Goal: Task Accomplishment & Management: Manage account settings

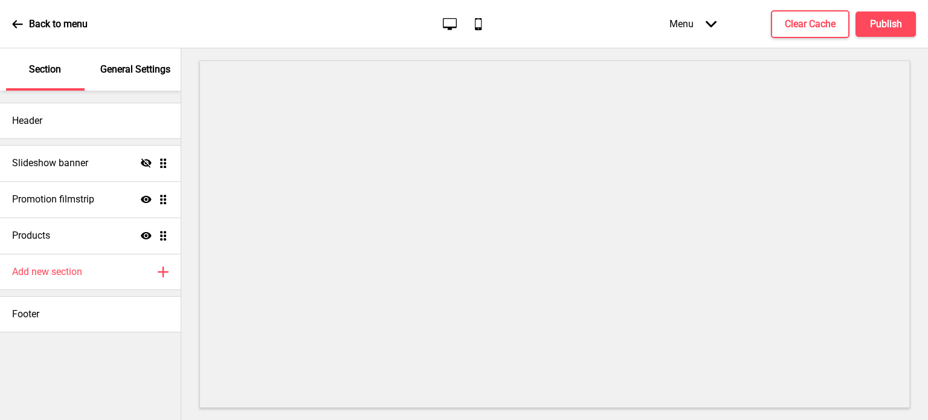
click at [156, 74] on p "General Settings" at bounding box center [135, 69] width 70 height 13
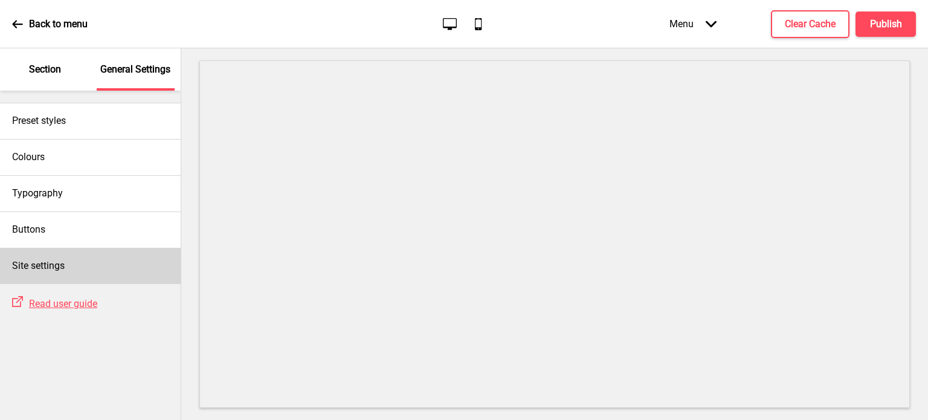
click at [73, 266] on div "Site settings" at bounding box center [90, 266] width 181 height 36
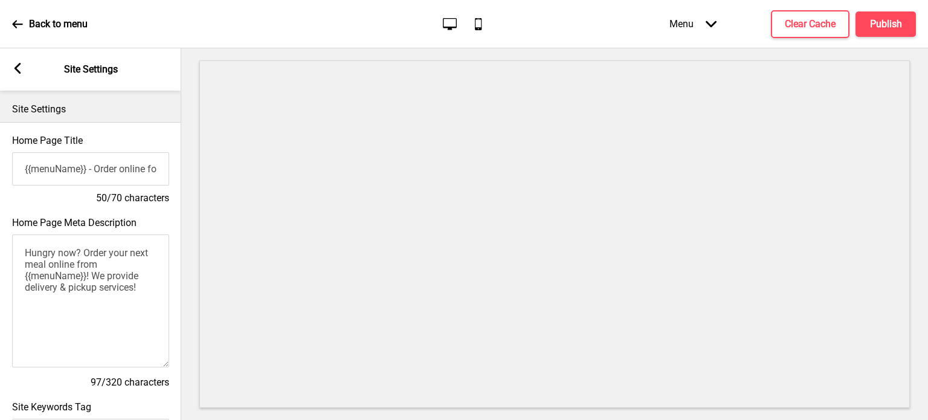
click at [18, 74] on div "Arrow left" at bounding box center [17, 69] width 11 height 13
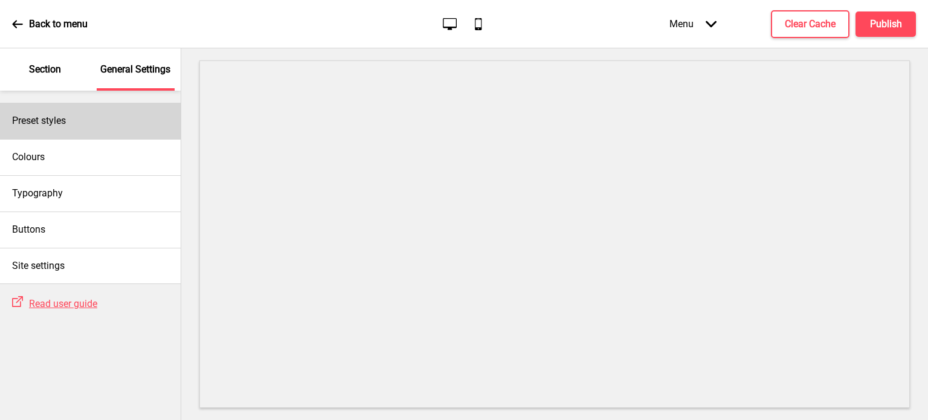
click at [61, 115] on h4 "Preset styles" at bounding box center [39, 120] width 54 height 13
select select "modern"
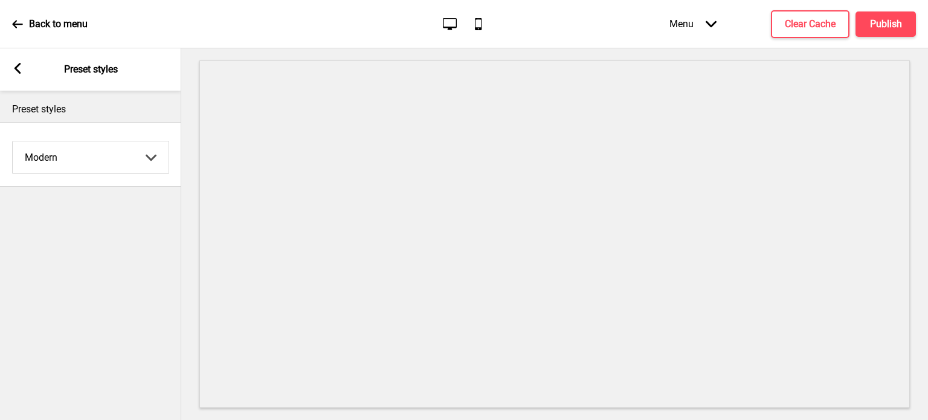
click at [19, 67] on rect at bounding box center [17, 68] width 11 height 11
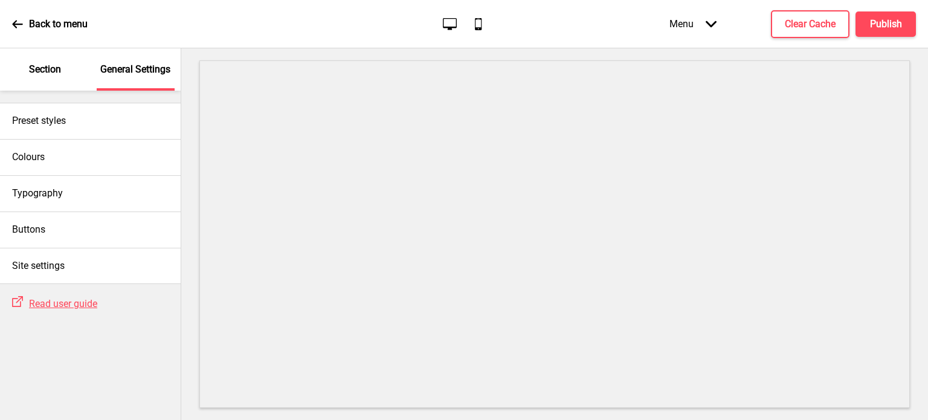
click at [34, 68] on p "Section" at bounding box center [45, 69] width 32 height 13
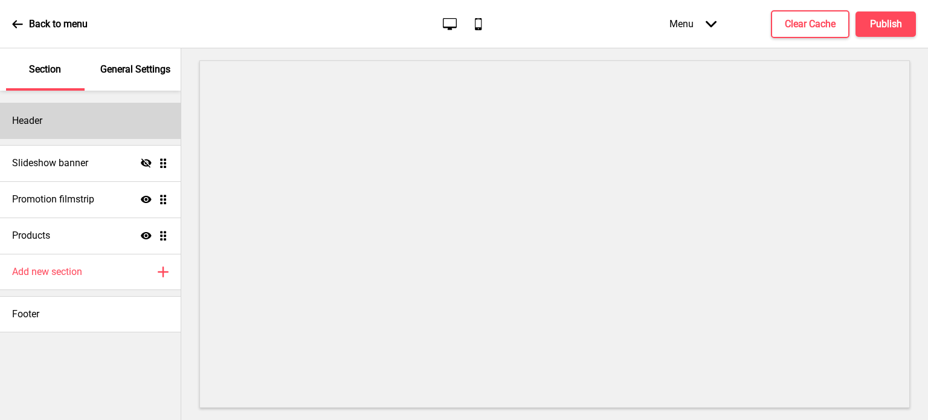
click at [43, 132] on div "Header" at bounding box center [90, 121] width 181 height 36
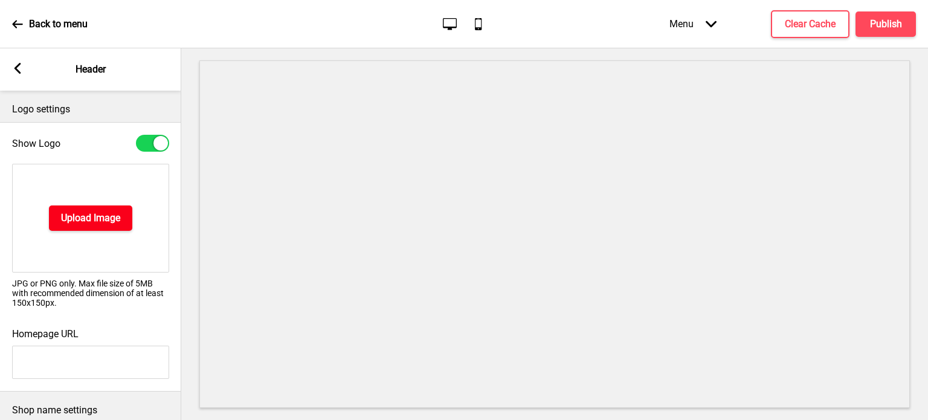
click at [88, 214] on h4 "Upload Image" at bounding box center [90, 217] width 59 height 13
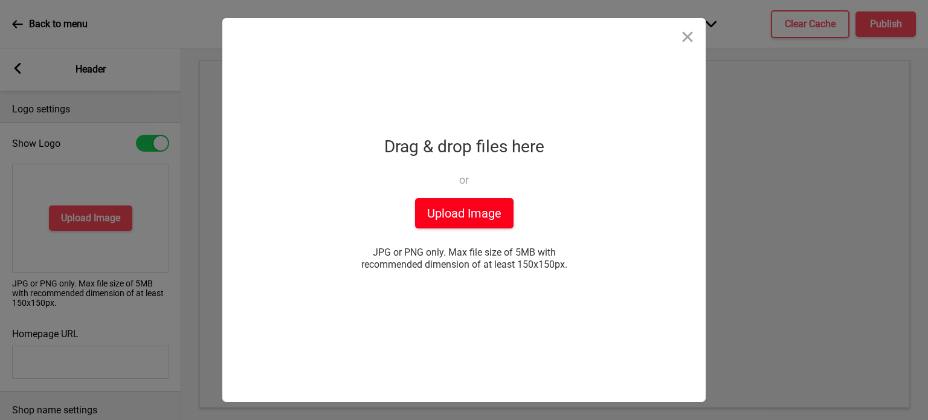
click at [453, 213] on button "Upload Image" at bounding box center [464, 213] width 98 height 30
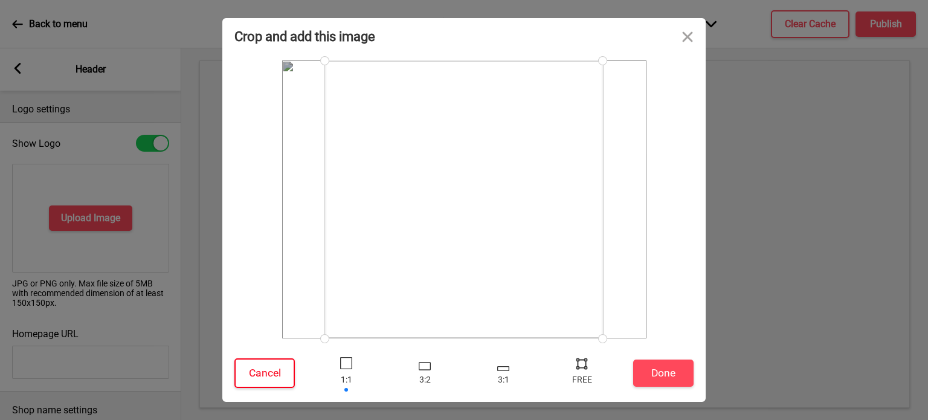
click at [280, 376] on button "Cancel" at bounding box center [264, 373] width 60 height 30
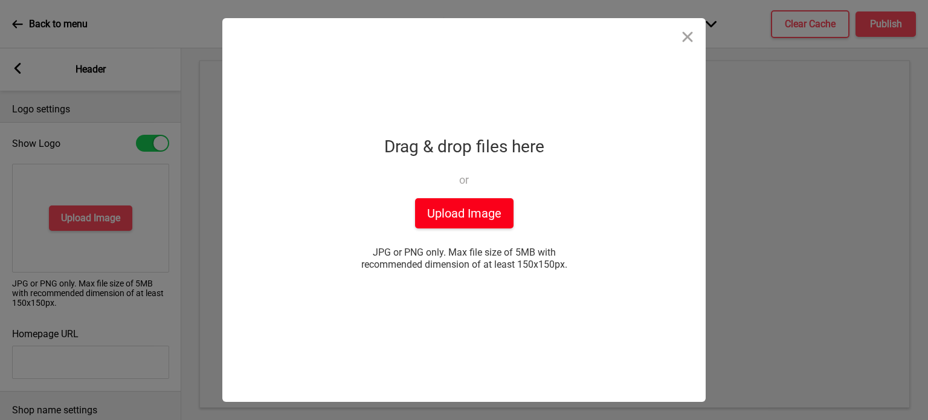
click at [460, 208] on button "Upload Image" at bounding box center [464, 213] width 98 height 30
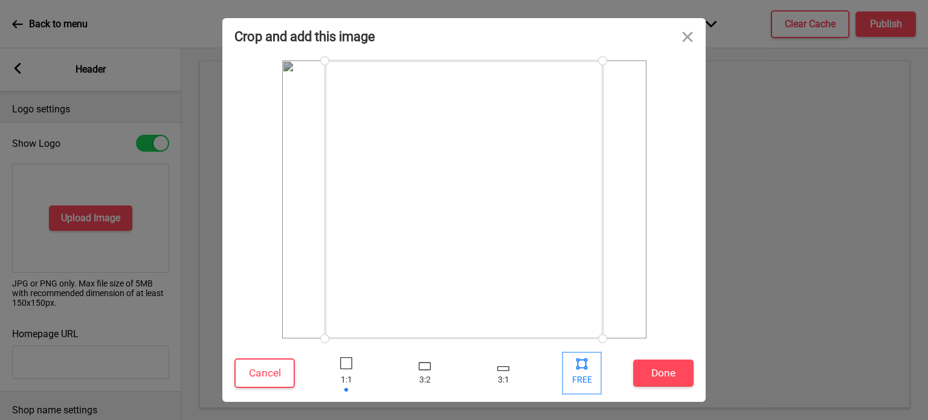
click at [582, 369] on div at bounding box center [582, 363] width 18 height 18
drag, startPoint x: 497, startPoint y: 217, endPoint x: 507, endPoint y: 212, distance: 11.3
click at [507, 212] on div at bounding box center [469, 199] width 278 height 278
click at [268, 373] on button "Cancel" at bounding box center [264, 373] width 60 height 30
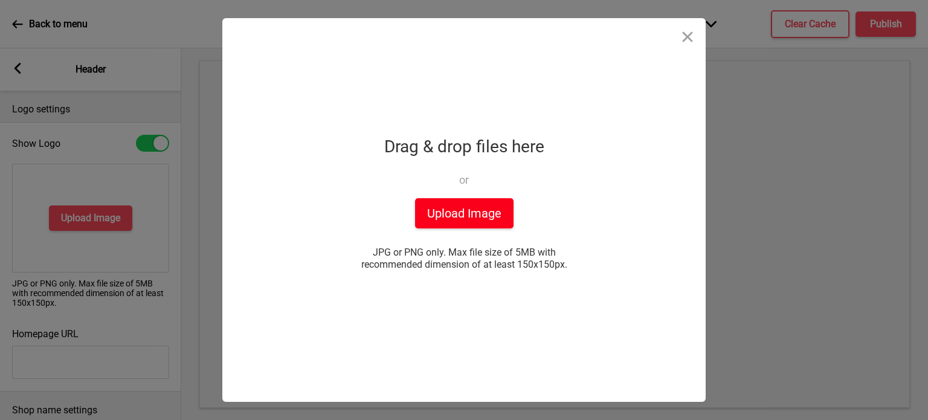
click at [469, 211] on button "Upload Image" at bounding box center [464, 213] width 98 height 30
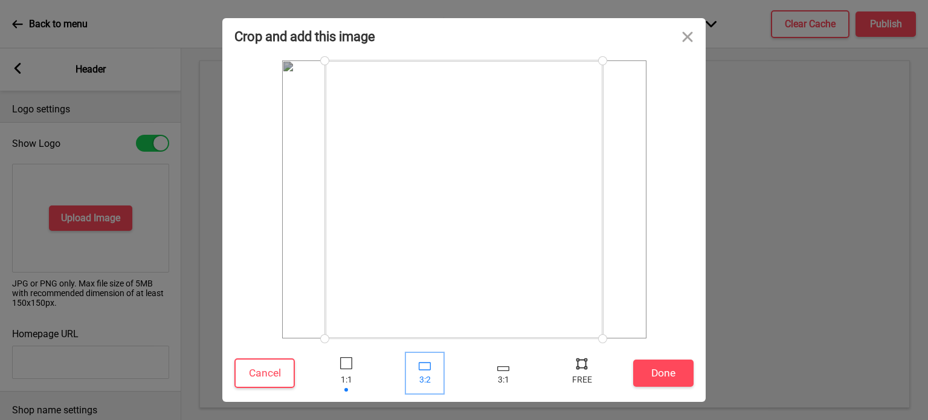
click at [427, 368] on div at bounding box center [425, 366] width 12 height 8
click at [342, 362] on div at bounding box center [346, 363] width 12 height 12
click at [501, 369] on div at bounding box center [503, 368] width 12 height 5
click at [586, 369] on div at bounding box center [582, 363] width 18 height 18
click at [580, 368] on div at bounding box center [582, 363] width 18 height 18
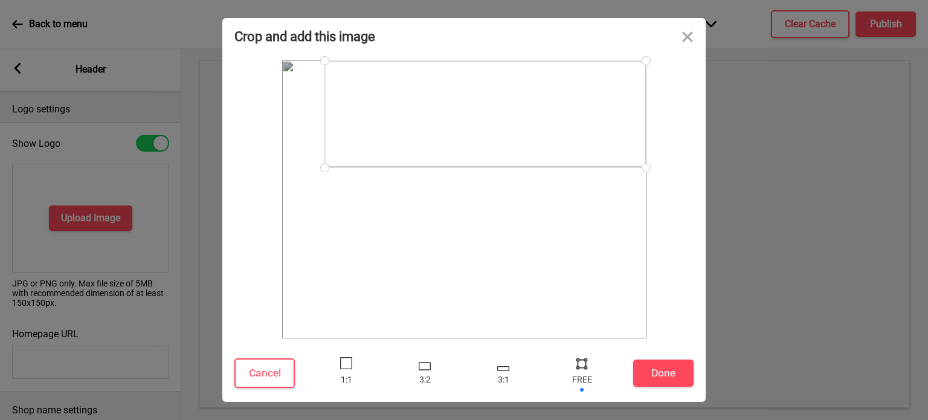
click at [580, 362] on div at bounding box center [582, 363] width 18 height 18
click at [581, 364] on div at bounding box center [582, 363] width 18 height 18
click at [343, 364] on div at bounding box center [346, 363] width 12 height 12
click at [585, 383] on div at bounding box center [582, 372] width 36 height 39
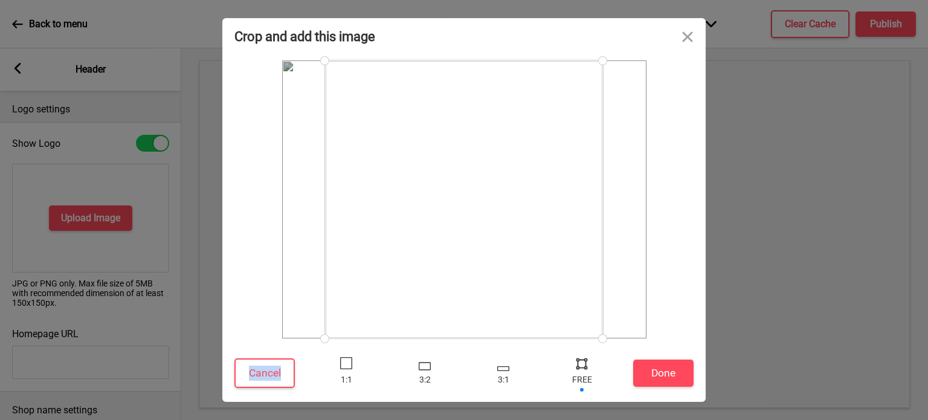
click at [584, 383] on div at bounding box center [582, 372] width 36 height 39
drag, startPoint x: 326, startPoint y: 340, endPoint x: 269, endPoint y: 340, distance: 56.2
click at [269, 340] on div at bounding box center [463, 199] width 483 height 290
drag, startPoint x: 605, startPoint y: 337, endPoint x: 689, endPoint y: 348, distance: 85.3
click at [689, 348] on div "Crop and add this image Cancel Done" at bounding box center [463, 210] width 483 height 384
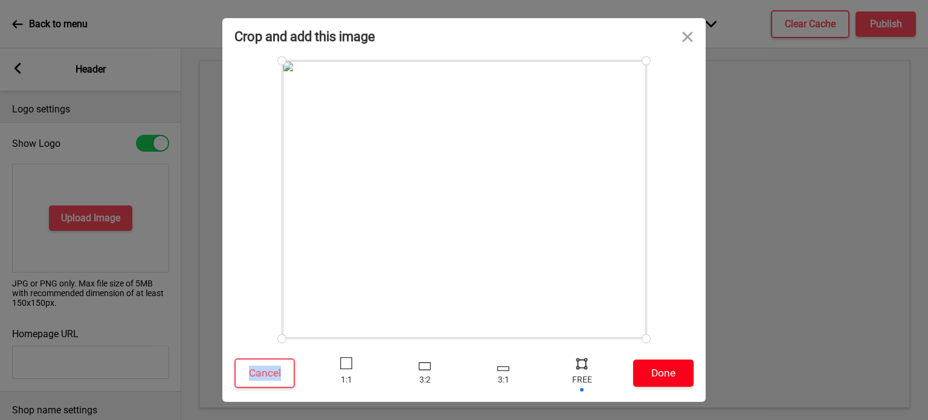
click at [678, 375] on button "Done" at bounding box center [663, 372] width 60 height 27
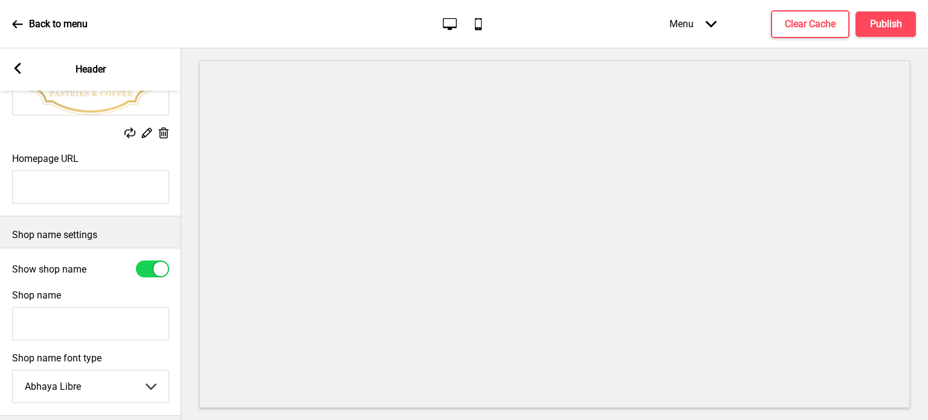
scroll to position [278, 0]
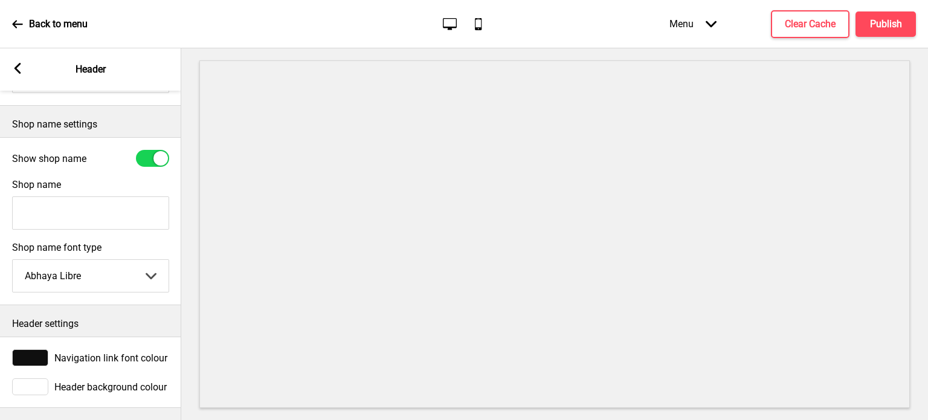
click at [21, 72] on rect at bounding box center [17, 68] width 11 height 11
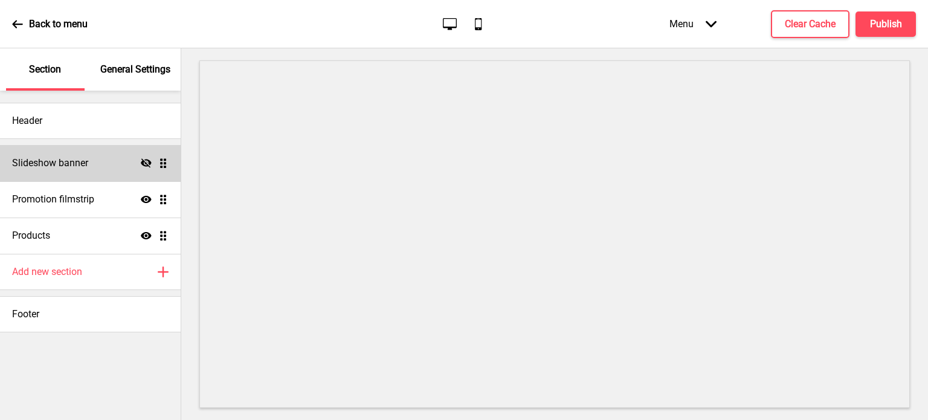
click at [89, 164] on div "Slideshow banner Hide Drag" at bounding box center [90, 163] width 181 height 36
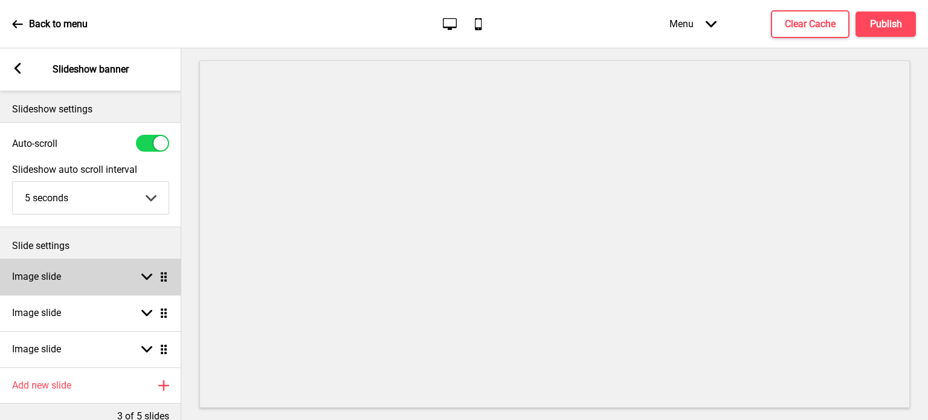
click at [104, 274] on div "Image slide Arrow down Drag" at bounding box center [90, 277] width 181 height 36
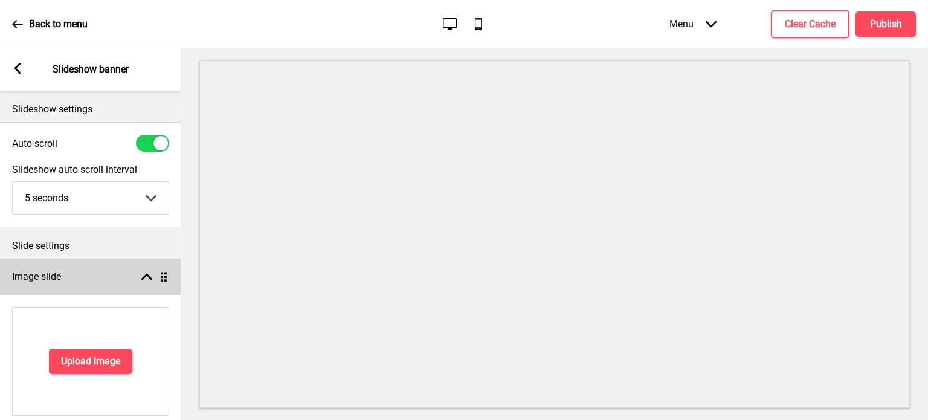
click at [114, 275] on div "Image slide Arrow up Drag" at bounding box center [90, 277] width 181 height 36
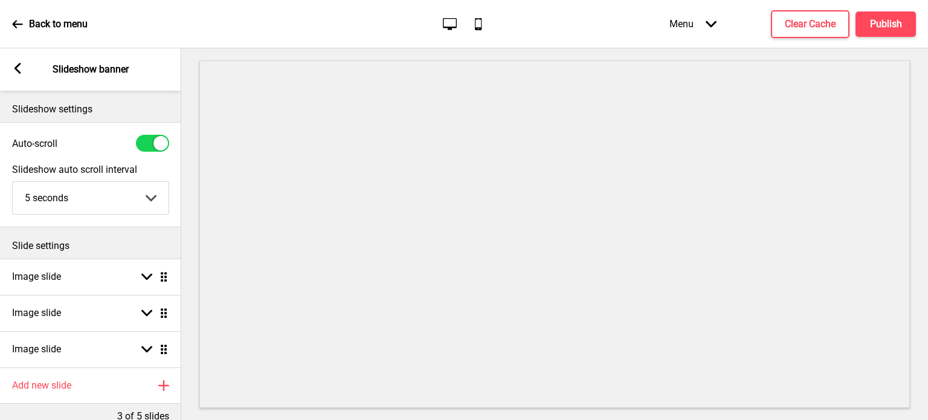
click at [19, 69] on rect at bounding box center [17, 68] width 11 height 11
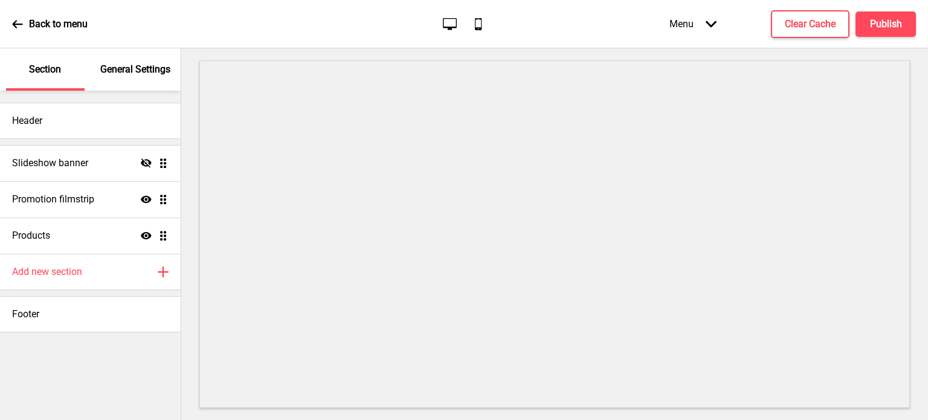
click at [22, 21] on icon at bounding box center [17, 24] width 11 height 11
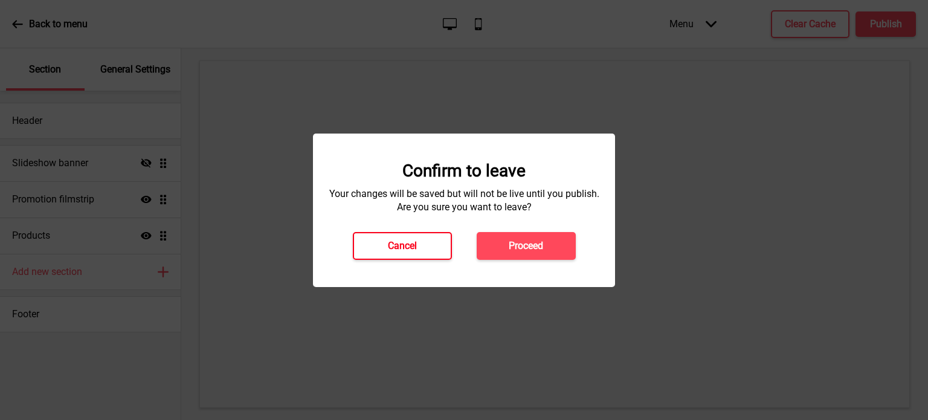
click at [420, 249] on button "Cancel" at bounding box center [402, 246] width 99 height 28
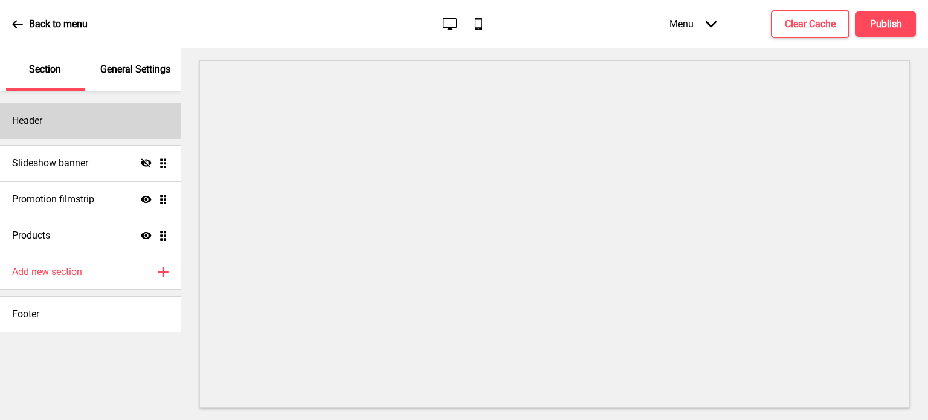
click at [65, 122] on div "Header" at bounding box center [90, 121] width 181 height 36
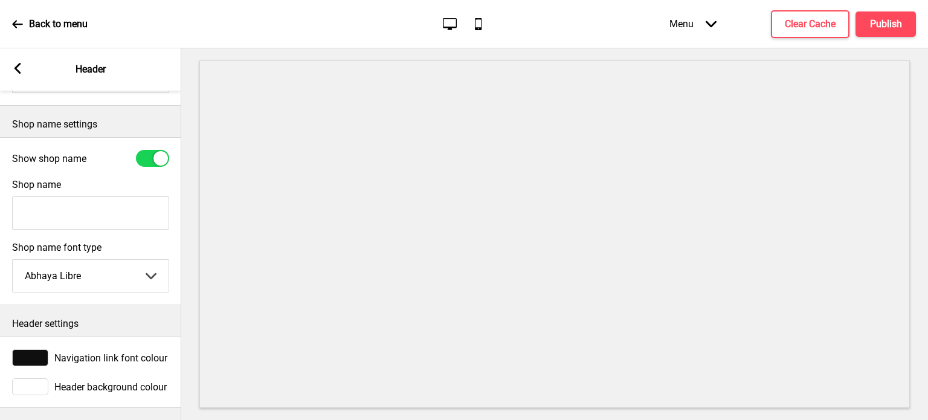
click at [24, 357] on div at bounding box center [30, 357] width 36 height 17
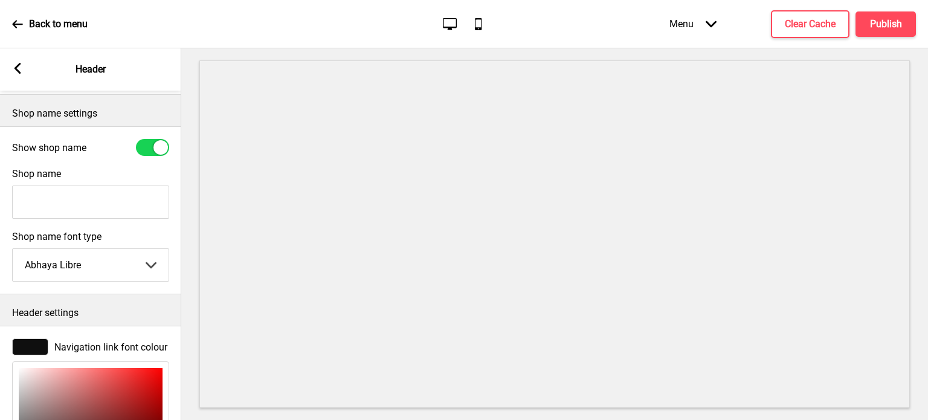
click at [111, 270] on select "Abhaya Libre Abril Fatface Adobe Garamond Pro Arimo Arsenal Arvo Berkshire Swas…" at bounding box center [91, 265] width 156 height 32
select select "Lora"
click at [13, 251] on select "Abhaya Libre Abril Fatface Adobe Garamond Pro Arimo Arsenal Arvo Berkshire Swas…" at bounding box center [91, 265] width 156 height 32
click at [98, 303] on div "Header settings" at bounding box center [90, 309] width 181 height 31
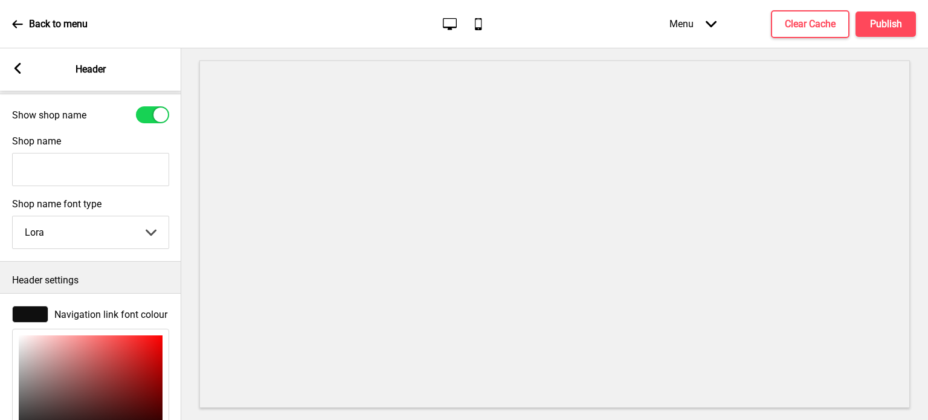
scroll to position [339, 0]
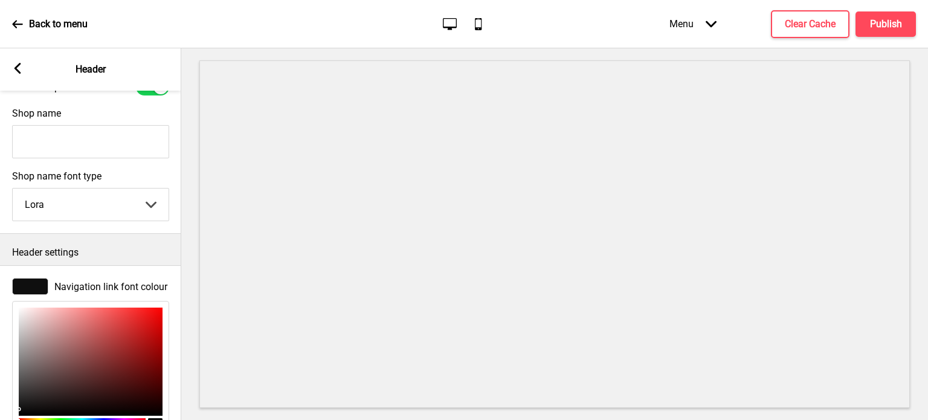
click at [32, 283] on div at bounding box center [30, 286] width 36 height 17
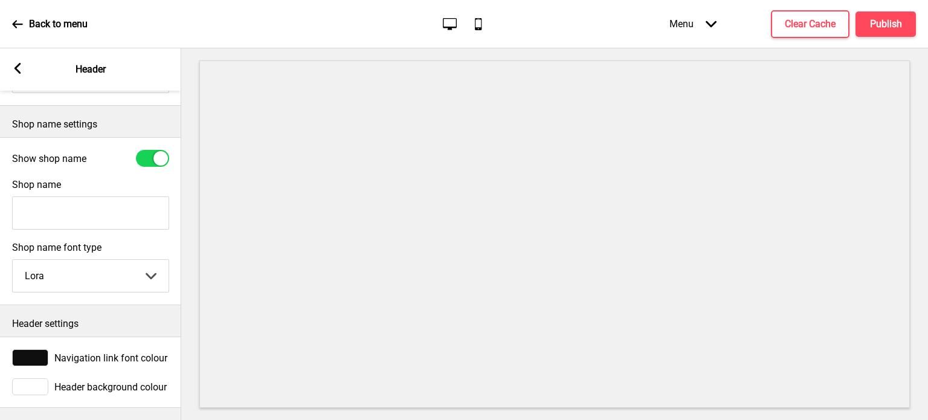
scroll to position [278, 0]
click at [32, 352] on div at bounding box center [30, 357] width 36 height 17
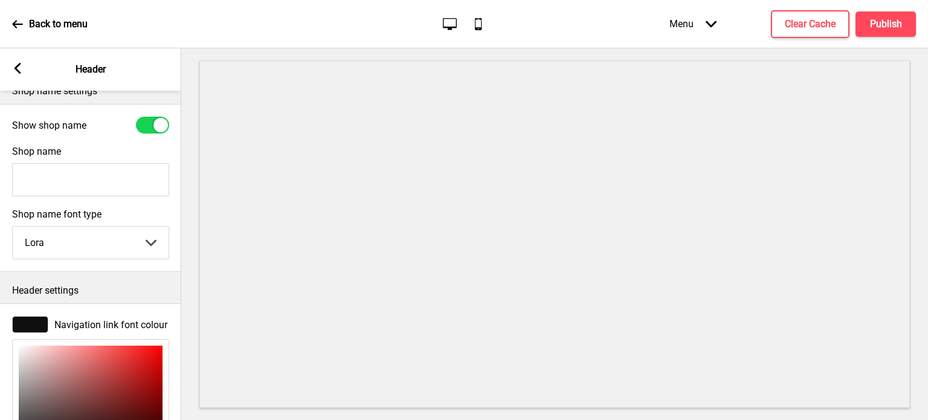
scroll to position [375, 0]
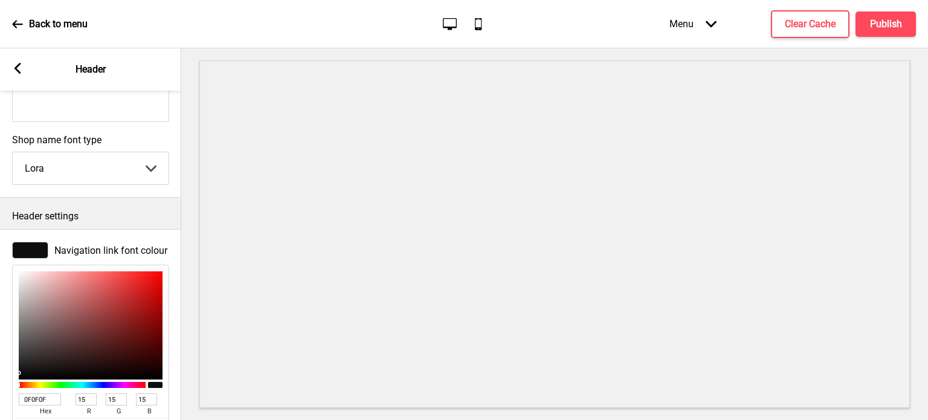
type input "121212"
type input "18"
type input "191919"
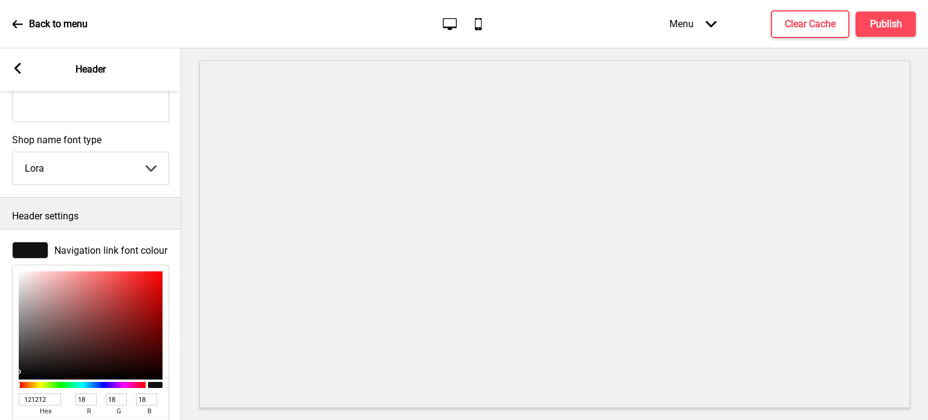
type input "25"
type input "676767"
type input "103"
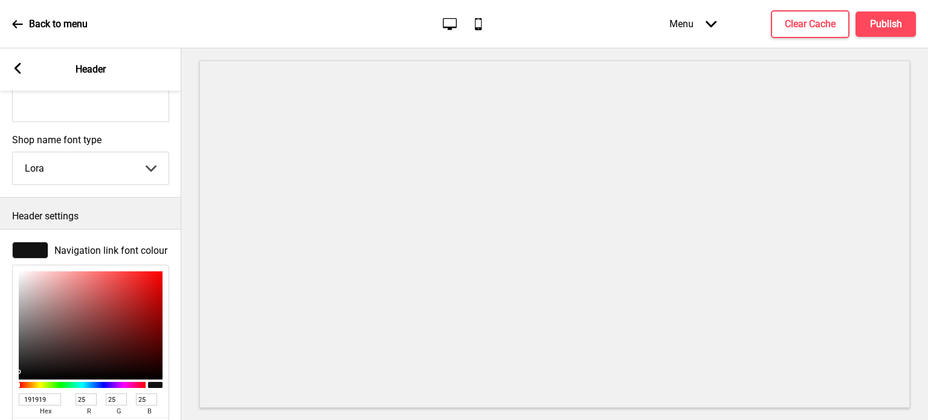
type input "103"
type input "C3C3C3"
type input "195"
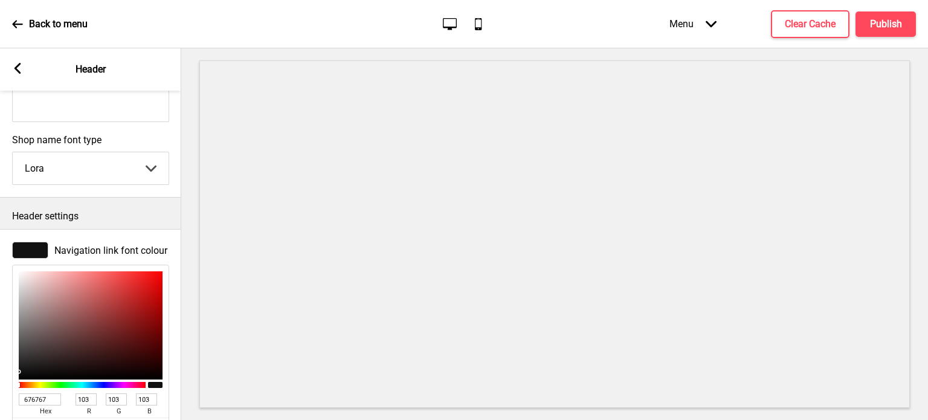
type input "195"
type input "DEDEDE"
type input "222"
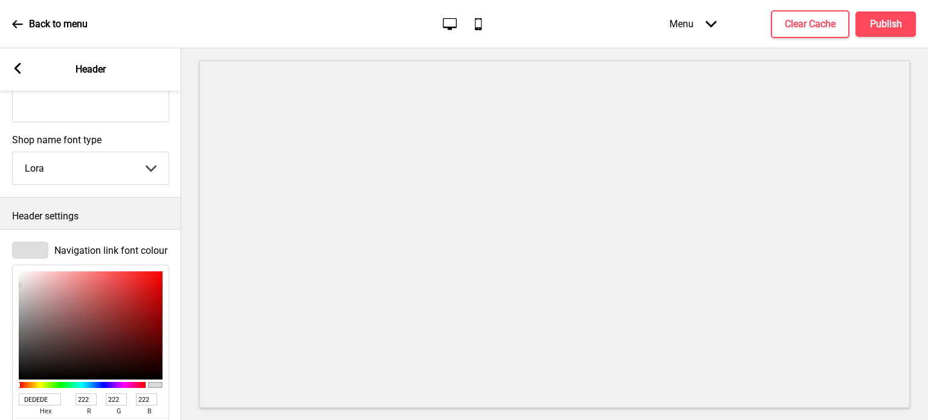
type input "EDEDED"
type input "237"
type input "FCFCFC"
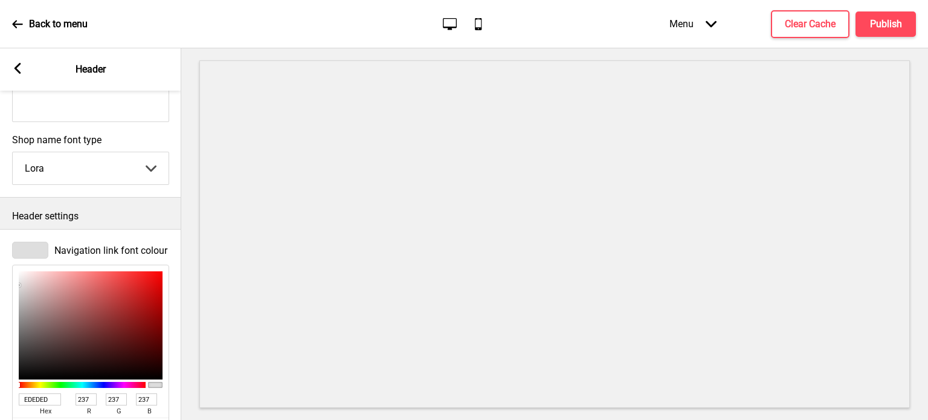
type input "252"
type input "FEFEFE"
type input "254"
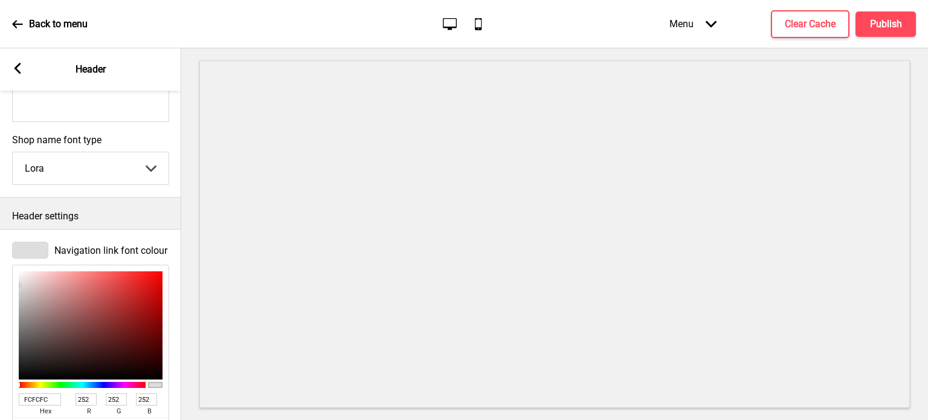
type input "254"
type input "FFFFFF"
type input "255"
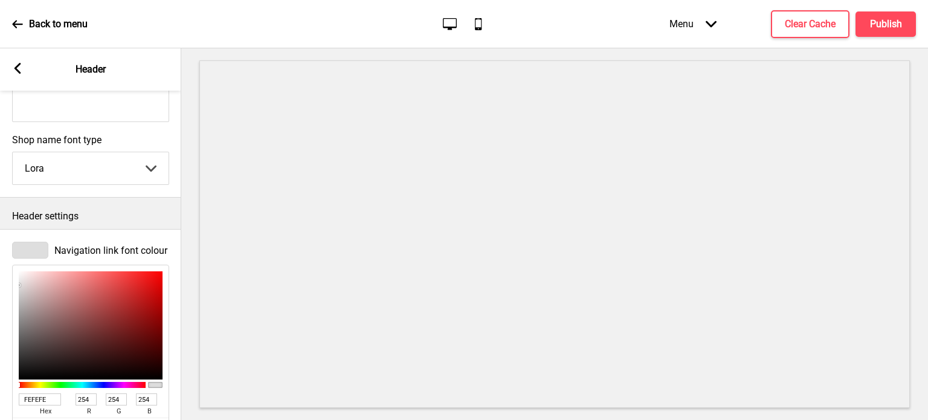
type input "255"
drag, startPoint x: 19, startPoint y: 374, endPoint x: 12, endPoint y: 265, distance: 108.9
click at [12, 265] on div "FFFFFF hex 255 r 255 g 255 b 100 a" at bounding box center [90, 358] width 157 height 198
click at [5, 277] on div "Navigation link font colour FFFFFF hex 255 r 255 g 255 b 100 a" at bounding box center [90, 349] width 181 height 227
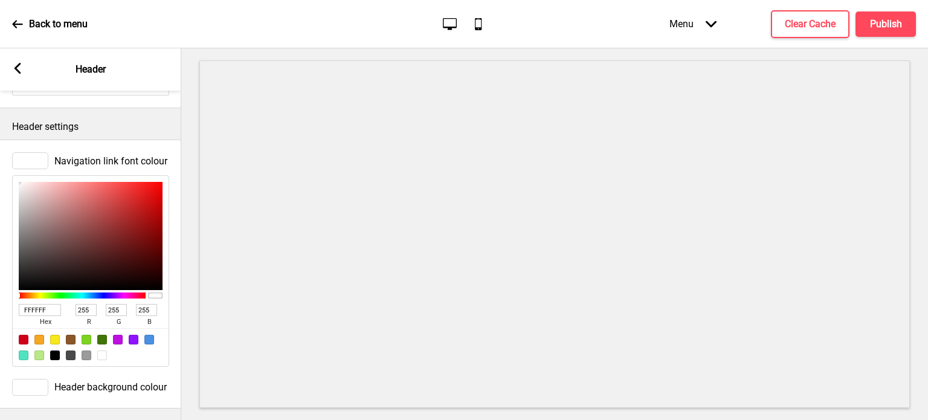
scroll to position [478, 0]
click at [36, 382] on div at bounding box center [30, 386] width 36 height 17
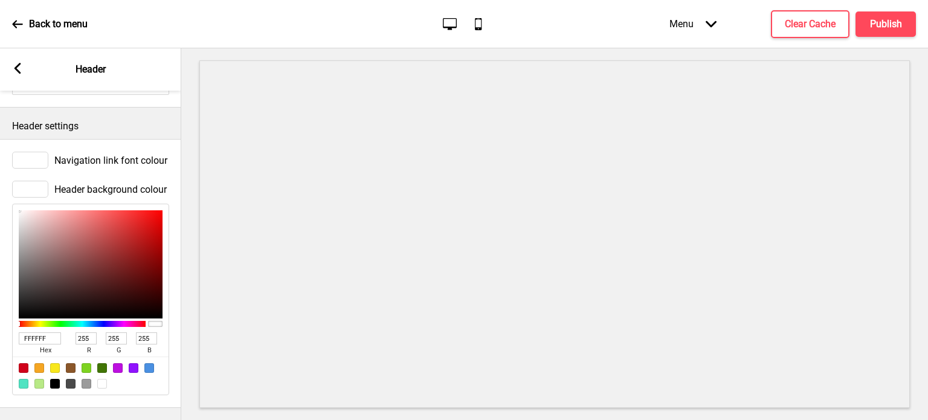
drag, startPoint x: 46, startPoint y: 330, endPoint x: 0, endPoint y: 251, distance: 92.0
click at [0, 329] on div "Header background colour FFFFFF hex 255 r 255 g 255 b 100 a" at bounding box center [90, 288] width 181 height 227
type input "002"
type input "0"
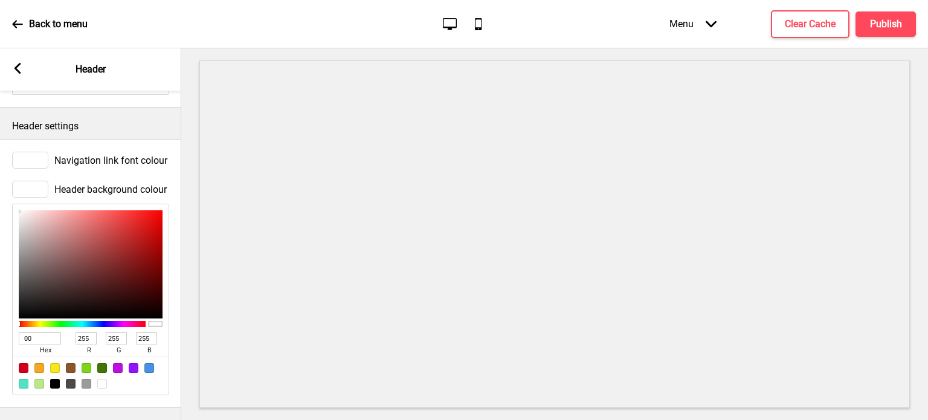
type input "34"
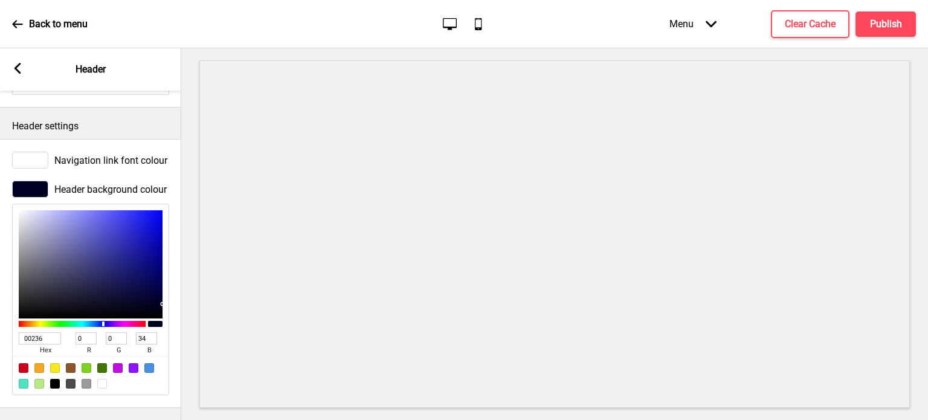
type input "002366"
type input "35"
type input "102"
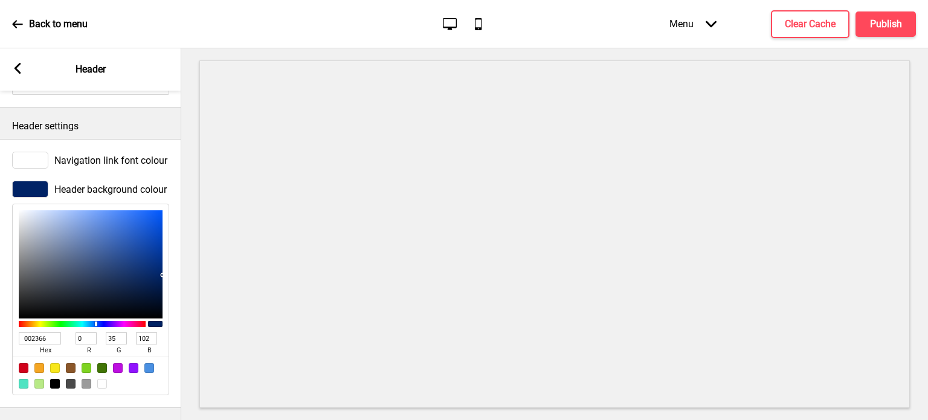
type input "002366"
click at [0, 239] on div "Header background colour 002366 hex 0 r 35 g 102 b 100 a" at bounding box center [90, 288] width 181 height 227
click at [896, 27] on h4 "Publish" at bounding box center [886, 24] width 32 height 13
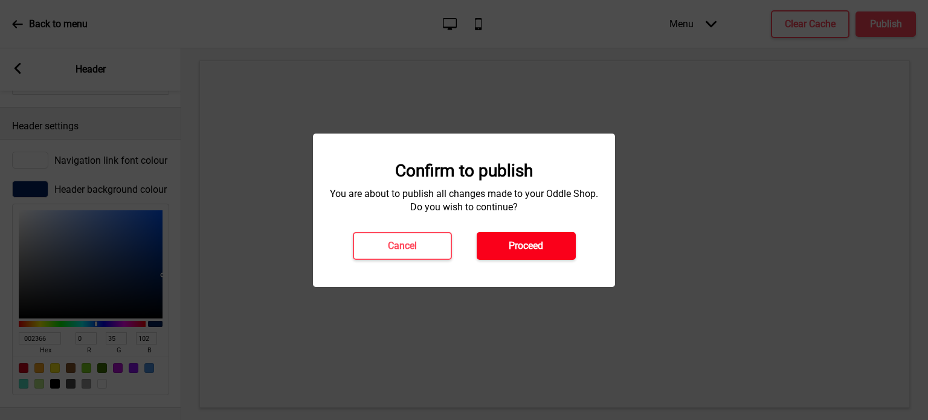
click at [535, 245] on h4 "Proceed" at bounding box center [526, 245] width 34 height 13
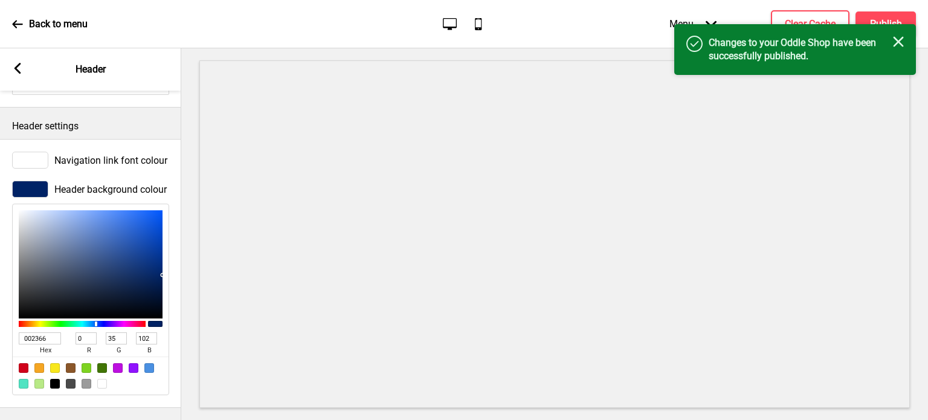
click at [19, 66] on rect at bounding box center [17, 68] width 11 height 11
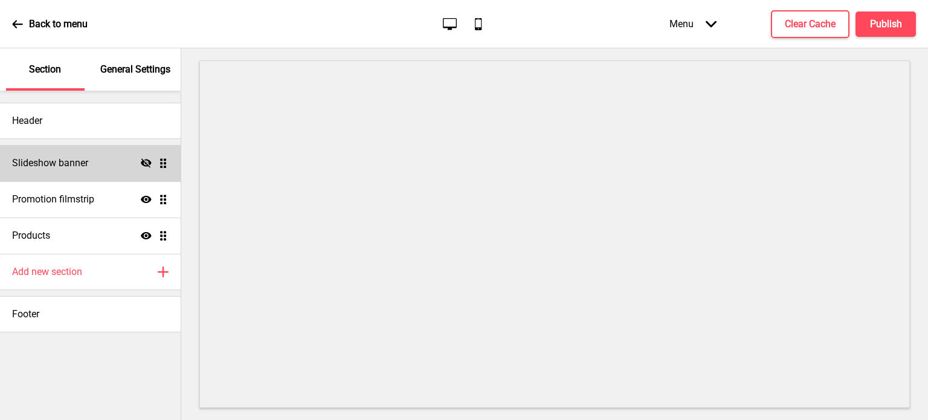
click at [70, 165] on h4 "Slideshow banner" at bounding box center [50, 162] width 76 height 13
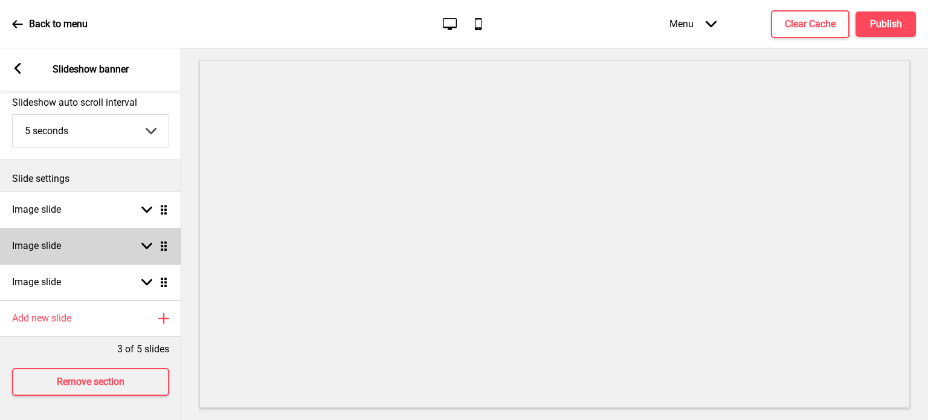
scroll to position [75, 0]
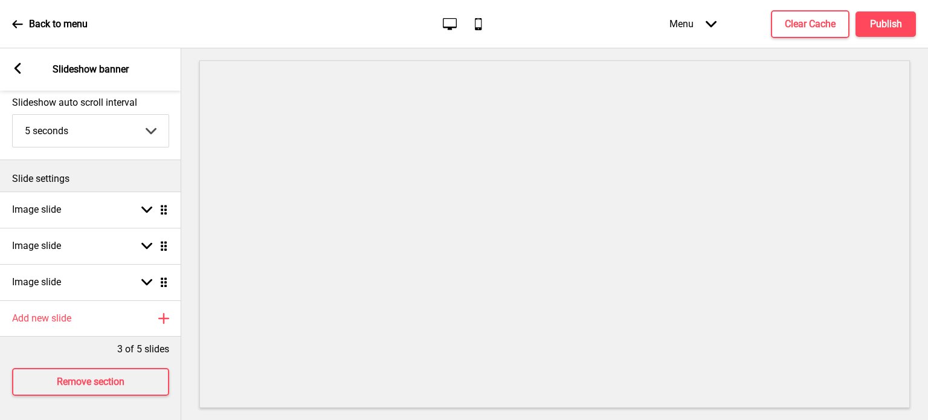
click at [140, 342] on p "3 of 5 slides" at bounding box center [143, 348] width 52 height 13
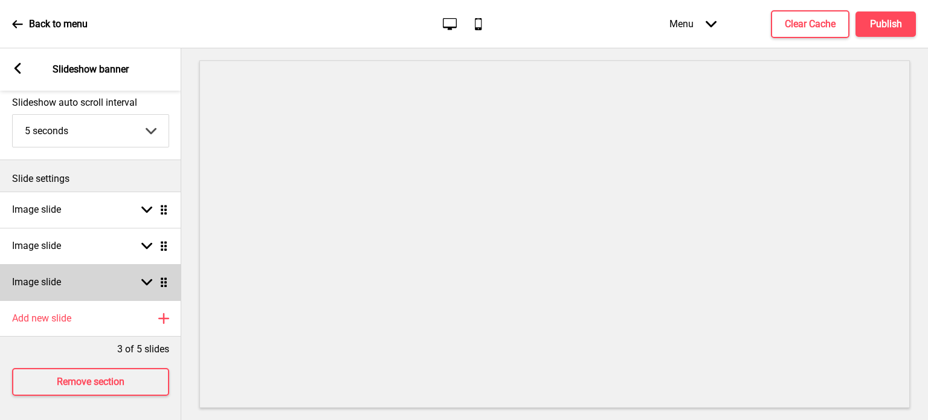
click at [68, 271] on div "Image slide Arrow down Drag" at bounding box center [90, 282] width 181 height 36
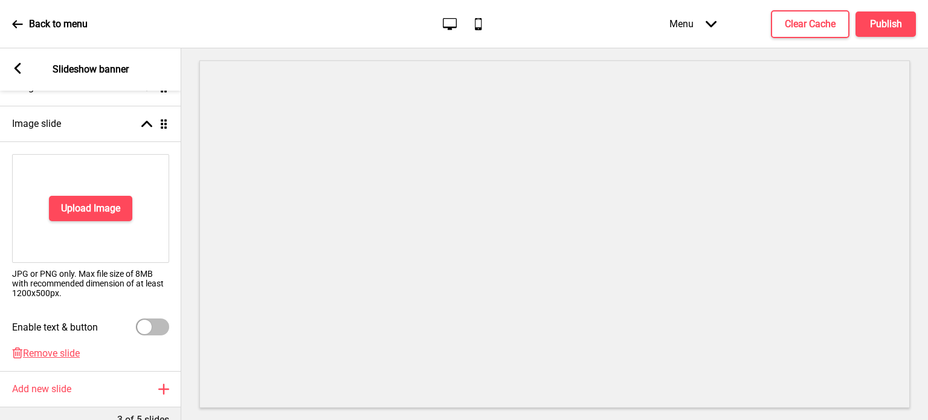
scroll to position [196, 0]
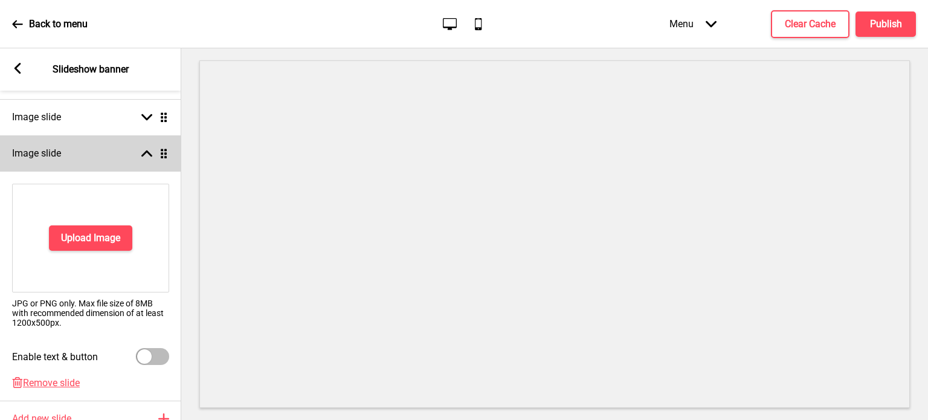
click at [123, 161] on div "Image slide Arrow up Drag" at bounding box center [90, 153] width 181 height 36
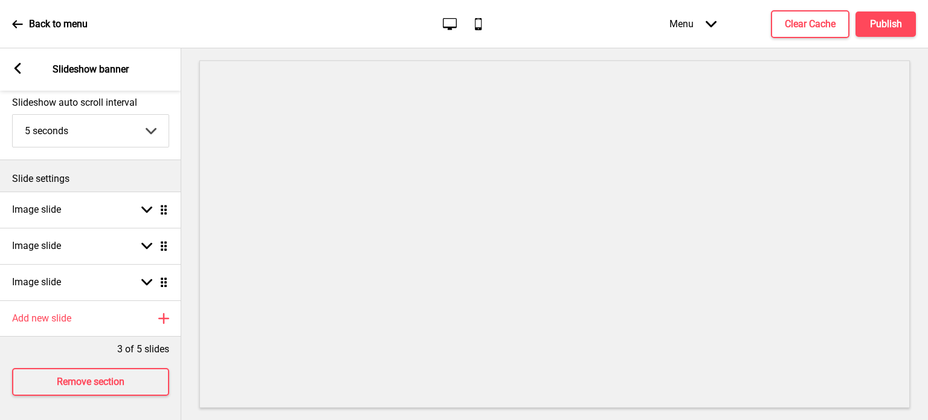
scroll to position [75, 0]
click at [889, 27] on h4 "Publish" at bounding box center [886, 24] width 32 height 13
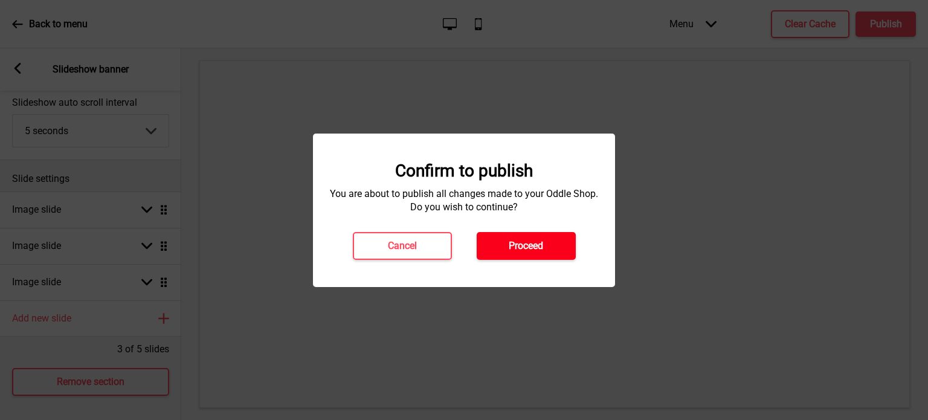
click at [539, 248] on h4 "Proceed" at bounding box center [526, 245] width 34 height 13
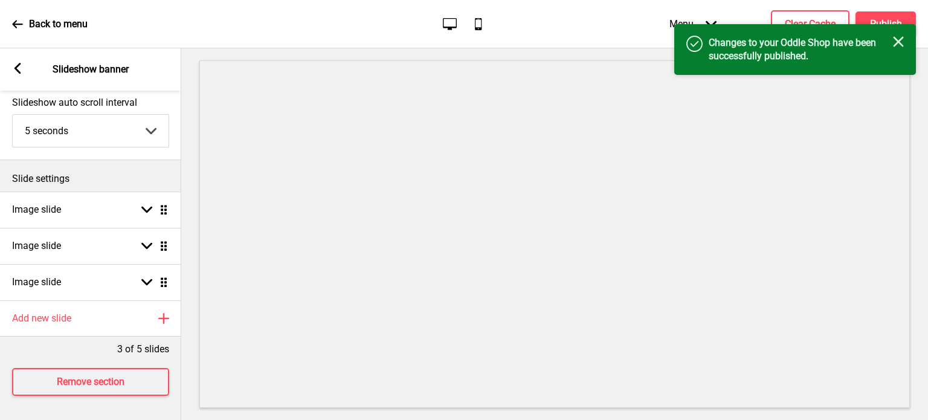
click at [17, 20] on icon at bounding box center [17, 24] width 11 height 11
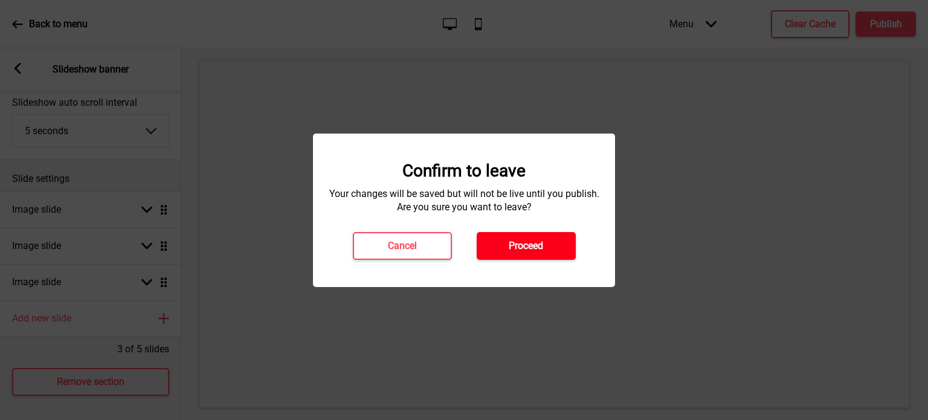
click at [526, 242] on h4 "Proceed" at bounding box center [526, 245] width 34 height 13
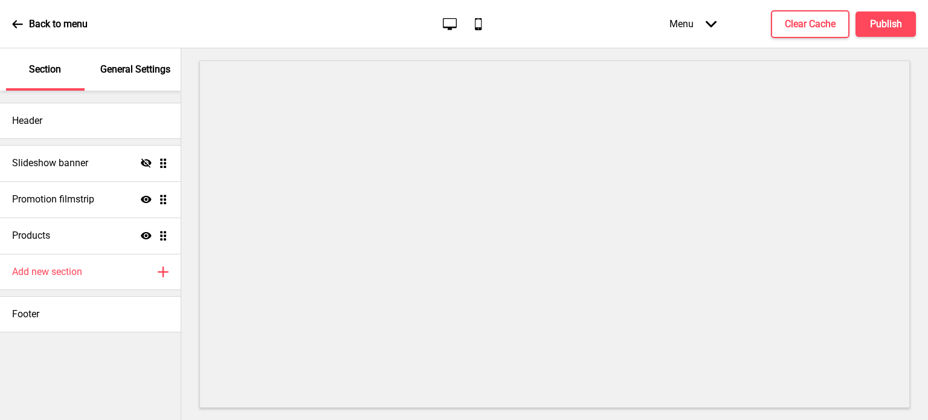
click at [506, 54] on div at bounding box center [554, 233] width 747 height 371
click at [139, 74] on p "General Settings" at bounding box center [135, 69] width 70 height 13
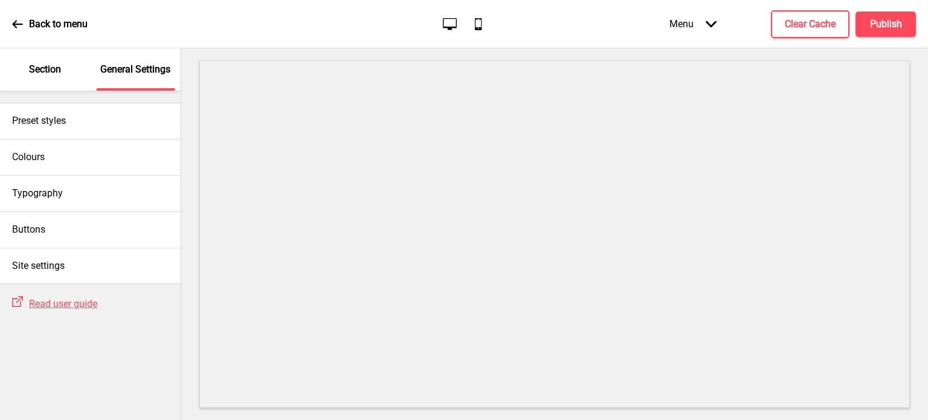
click at [65, 80] on div "Section" at bounding box center [45, 69] width 79 height 42
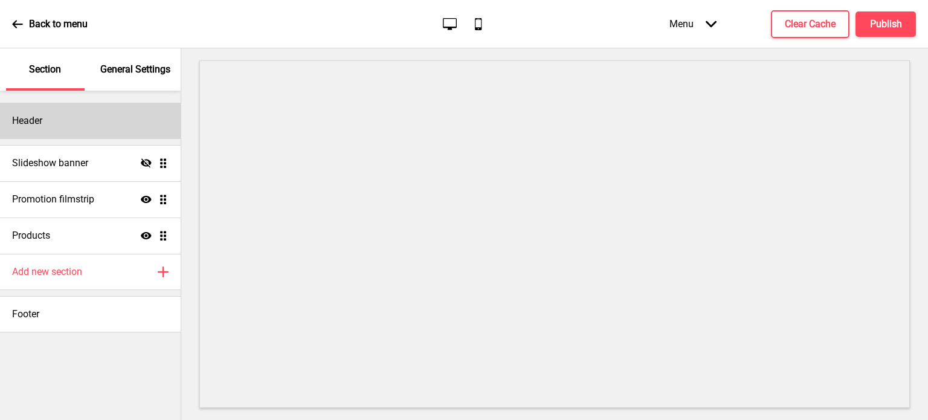
click at [45, 120] on div "Header" at bounding box center [90, 121] width 181 height 36
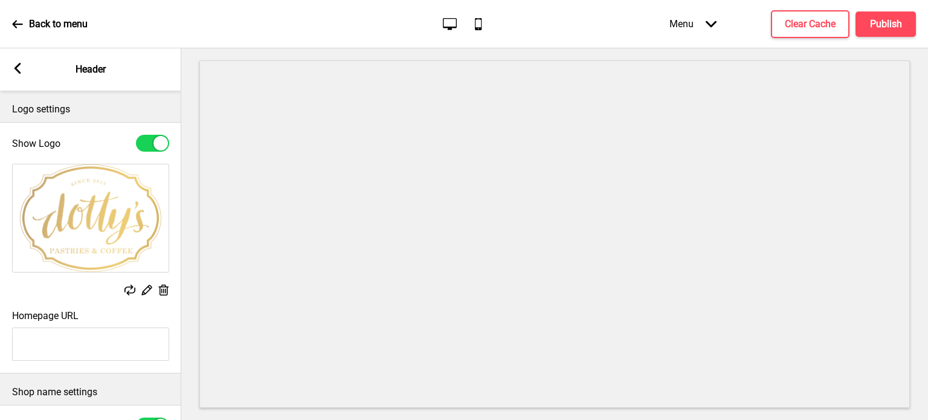
click at [450, 30] on icon "Desktop" at bounding box center [450, 24] width 16 height 16
click at [76, 292] on div "Replace Edit Delete" at bounding box center [90, 291] width 157 height 13
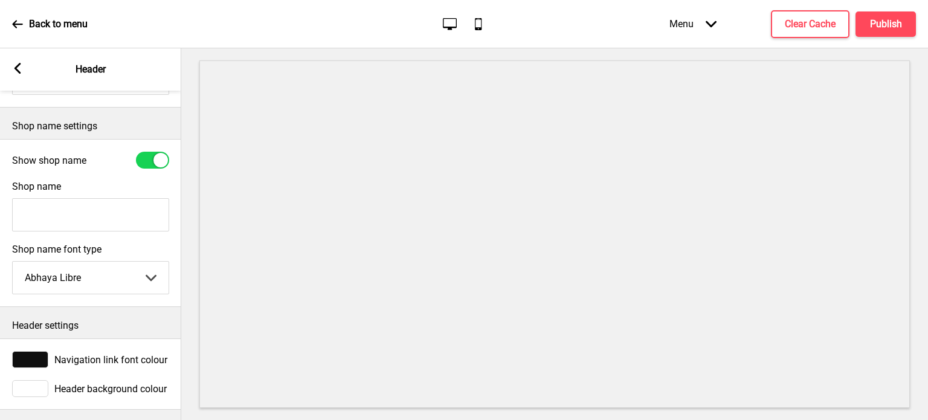
scroll to position [278, 0]
click at [114, 268] on select "Abhaya Libre Abril Fatface Adobe Garamond Pro Arimo Arsenal Arvo Berkshire Swas…" at bounding box center [91, 276] width 156 height 32
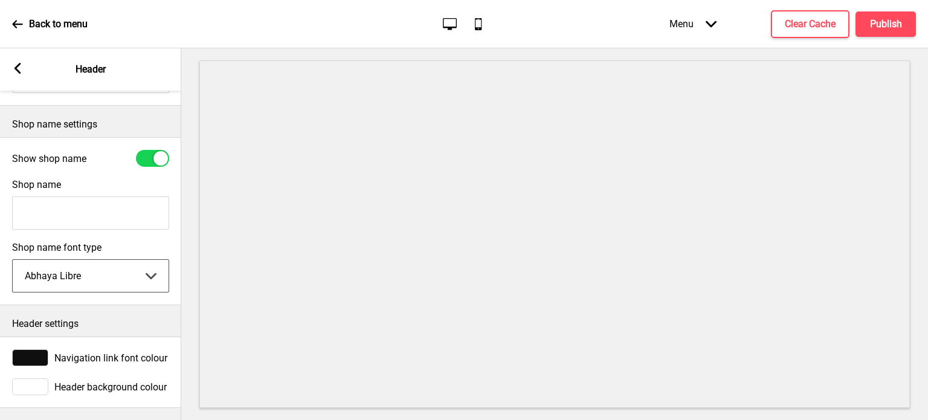
click at [114, 268] on select "Abhaya Libre Abril Fatface Adobe Garamond Pro Arimo Arsenal Arvo Berkshire Swas…" at bounding box center [91, 276] width 156 height 32
click at [91, 263] on select "Abhaya Libre Abril Fatface Adobe Garamond Pro Arimo Arsenal Arvo Berkshire Swas…" at bounding box center [91, 276] width 156 height 32
click at [138, 265] on select "Abhaya Libre Abril Fatface Adobe Garamond Pro Arimo Arsenal Arvo Berkshire Swas…" at bounding box center [91, 276] width 156 height 32
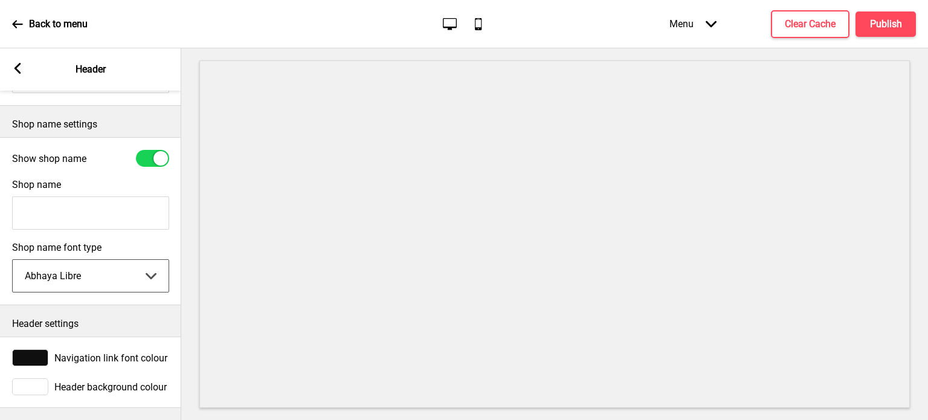
click at [13, 260] on select "Abhaya Libre Abril Fatface Adobe Garamond Pro Arimo Arsenal Arvo Berkshire Swas…" at bounding box center [91, 276] width 156 height 32
click at [139, 266] on select "Abhaya Libre Abril Fatface Adobe Garamond Pro Arimo Arsenal Arvo Berkshire Swas…" at bounding box center [91, 276] width 156 height 32
click at [13, 260] on select "Abhaya Libre Abril Fatface Adobe Garamond Pro Arimo Arsenal Arvo Berkshire Swas…" at bounding box center [91, 276] width 156 height 32
drag, startPoint x: 117, startPoint y: 268, endPoint x: 117, endPoint y: 256, distance: 12.1
click at [117, 268] on select "Abhaya Libre Abril Fatface Adobe Garamond Pro Arimo Arsenal Arvo Berkshire Swas…" at bounding box center [91, 276] width 156 height 32
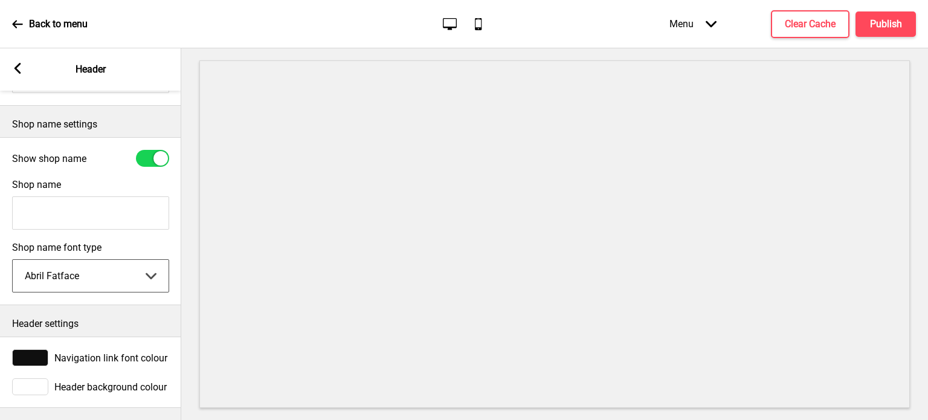
click at [13, 260] on select "Abhaya Libre Abril Fatface Adobe Garamond Pro Arimo Arsenal Arvo Berkshire Swas…" at bounding box center [91, 276] width 156 height 32
click at [126, 272] on select "Abhaya Libre Abril Fatface Adobe Garamond Pro Arimo Arsenal Arvo Berkshire Swas…" at bounding box center [91, 276] width 156 height 32
click at [13, 260] on select "Abhaya Libre Abril Fatface Adobe Garamond Pro Arimo Arsenal Arvo Berkshire Swas…" at bounding box center [91, 276] width 156 height 32
drag, startPoint x: 115, startPoint y: 271, endPoint x: 116, endPoint y: 251, distance: 19.3
click at [115, 271] on select "Abhaya Libre Abril Fatface Adobe Garamond Pro Arimo Arsenal Arvo Berkshire Swas…" at bounding box center [91, 276] width 156 height 32
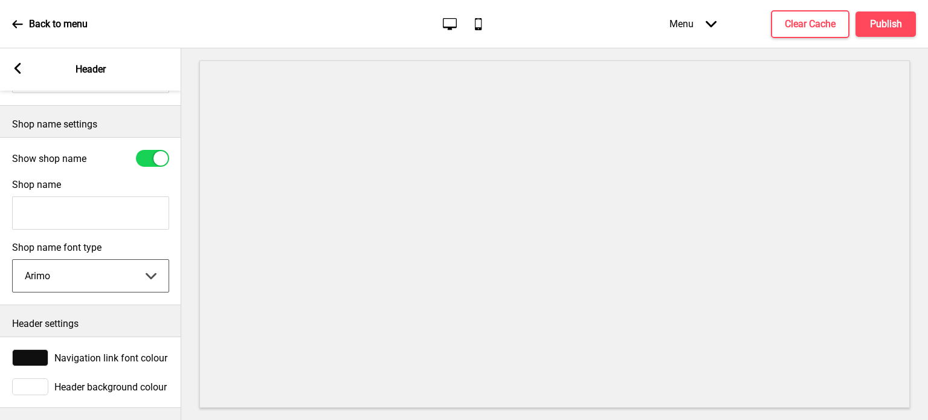
click at [13, 260] on select "Abhaya Libre Abril Fatface Adobe Garamond Pro Arimo Arsenal Arvo Berkshire Swas…" at bounding box center [91, 276] width 156 height 32
click at [113, 260] on select "Abhaya Libre Abril Fatface Adobe Garamond Pro Arimo Arsenal Arvo Berkshire Swas…" at bounding box center [91, 276] width 156 height 32
click at [13, 260] on select "Abhaya Libre Abril Fatface Adobe Garamond Pro Arimo Arsenal Arvo Berkshire Swas…" at bounding box center [91, 276] width 156 height 32
click at [141, 275] on select "Abhaya Libre Abril Fatface Adobe Garamond Pro Arimo Arsenal Arvo Berkshire Swas…" at bounding box center [91, 276] width 156 height 32
click at [13, 260] on select "Abhaya Libre Abril Fatface Adobe Garamond Pro Arimo Arsenal Arvo Berkshire Swas…" at bounding box center [91, 276] width 156 height 32
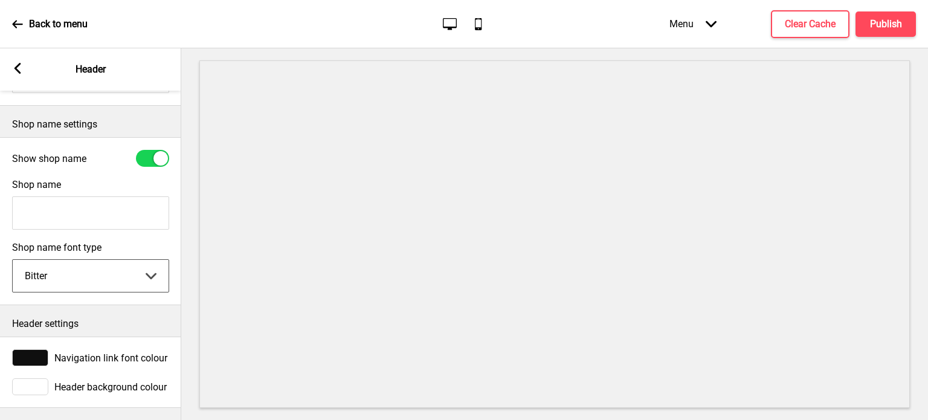
drag, startPoint x: 104, startPoint y: 260, endPoint x: 106, endPoint y: 252, distance: 8.2
click at [104, 260] on select "Abhaya Libre Abril Fatface Adobe Garamond Pro Arimo Arsenal Arvo Berkshire Swas…" at bounding box center [91, 276] width 156 height 32
click at [13, 260] on select "Abhaya Libre Abril Fatface Adobe Garamond Pro Arimo Arsenal Arvo Berkshire Swas…" at bounding box center [91, 276] width 156 height 32
drag, startPoint x: 130, startPoint y: 271, endPoint x: 127, endPoint y: 259, distance: 12.3
click at [130, 271] on select "Abhaya Libre Abril Fatface Adobe Garamond Pro Arimo Arsenal Arvo Berkshire Swas…" at bounding box center [91, 276] width 156 height 32
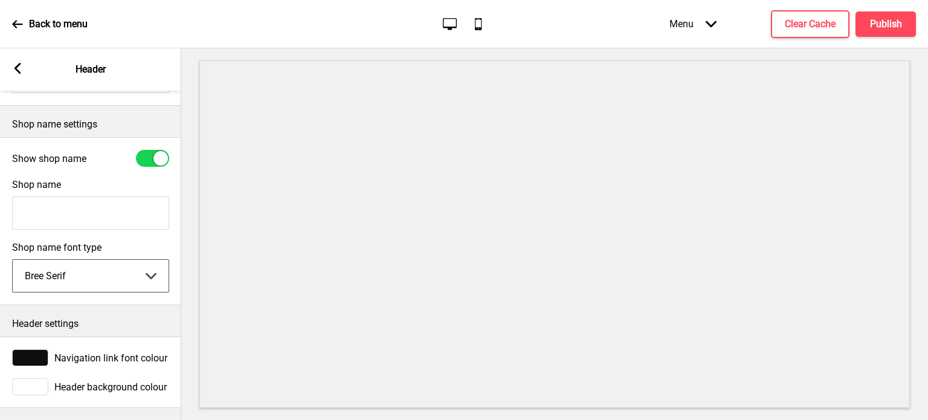
click at [13, 260] on select "Abhaya Libre Abril Fatface Adobe Garamond Pro Arimo Arsenal Arvo Berkshire Swas…" at bounding box center [91, 276] width 156 height 32
click at [119, 260] on select "Abhaya Libre Abril Fatface Adobe Garamond Pro Arimo Arsenal Arvo Berkshire Swas…" at bounding box center [91, 276] width 156 height 32
click at [13, 260] on select "Abhaya Libre Abril Fatface Adobe Garamond Pro Arimo Arsenal Arvo Berkshire Swas…" at bounding box center [91, 276] width 156 height 32
click at [85, 260] on select "Abhaya Libre Abril Fatface Adobe Garamond Pro Arimo Arsenal Arvo Berkshire Swas…" at bounding box center [91, 276] width 156 height 32
click at [13, 260] on select "Abhaya Libre Abril Fatface Adobe Garamond Pro Arimo Arsenal Arvo Berkshire Swas…" at bounding box center [91, 276] width 156 height 32
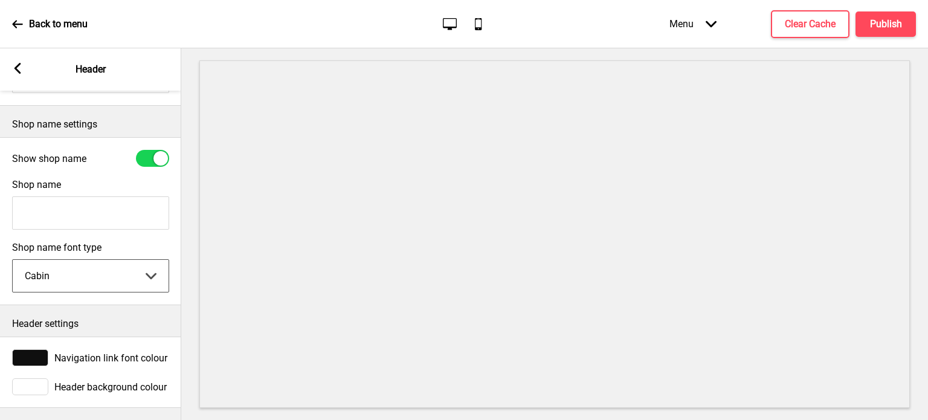
click at [108, 264] on select "Abhaya Libre Abril Fatface Adobe Garamond Pro Arimo Arsenal Arvo Berkshire Swas…" at bounding box center [91, 276] width 156 height 32
click at [13, 260] on select "Abhaya Libre Abril Fatface Adobe Garamond Pro Arimo Arsenal Arvo Berkshire Swas…" at bounding box center [91, 276] width 156 height 32
click at [103, 277] on select "Abhaya Libre Abril Fatface Adobe Garamond Pro Arimo Arsenal Arvo Berkshire Swas…" at bounding box center [91, 276] width 156 height 32
click at [13, 260] on select "Abhaya Libre Abril Fatface Adobe Garamond Pro Arimo Arsenal Arvo Berkshire Swas…" at bounding box center [91, 276] width 156 height 32
click at [104, 265] on select "Abhaya Libre Abril Fatface Adobe Garamond Pro Arimo Arsenal Arvo Berkshire Swas…" at bounding box center [91, 276] width 156 height 32
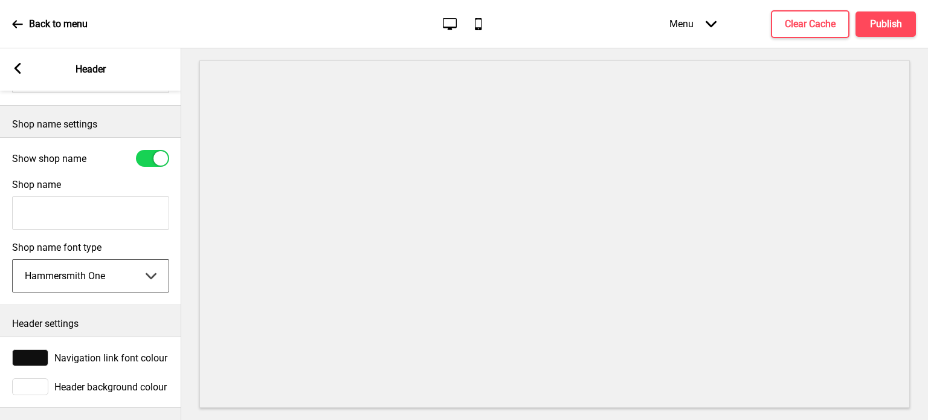
click at [13, 260] on select "Abhaya Libre Abril Fatface Adobe Garamond Pro Arimo Arsenal Arvo Berkshire Swas…" at bounding box center [91, 276] width 156 height 32
click at [111, 272] on select "Abhaya Libre Abril Fatface Adobe Garamond Pro Arimo Arsenal Arvo Berkshire Swas…" at bounding box center [91, 276] width 156 height 32
click at [13, 260] on select "Abhaya Libre Abril Fatface Adobe Garamond Pro Arimo Arsenal Arvo Berkshire Swas…" at bounding box center [91, 276] width 156 height 32
click at [122, 270] on select "Abhaya Libre Abril Fatface Adobe Garamond Pro Arimo Arsenal Arvo Berkshire Swas…" at bounding box center [91, 276] width 156 height 32
click at [13, 260] on select "Abhaya Libre Abril Fatface Adobe Garamond Pro Arimo Arsenal Arvo Berkshire Swas…" at bounding box center [91, 276] width 156 height 32
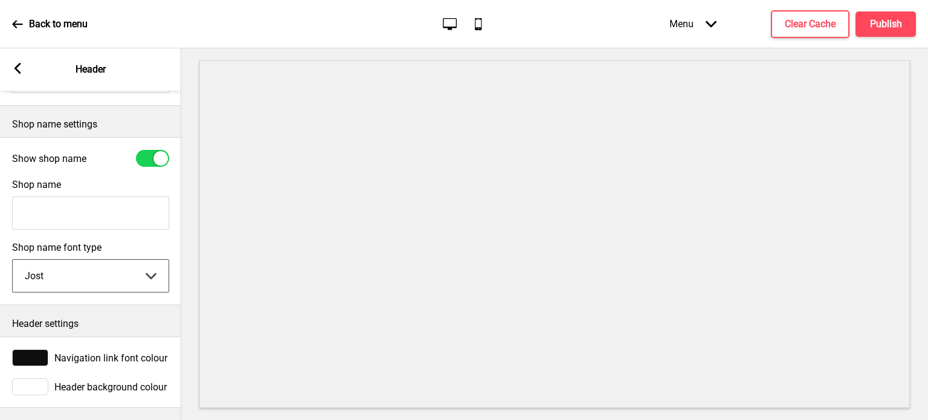
click at [106, 265] on select "Abhaya Libre Abril Fatface Adobe Garamond Pro Arimo Arsenal Arvo Berkshire Swas…" at bounding box center [91, 276] width 156 height 32
click at [13, 260] on select "Abhaya Libre Abril Fatface Adobe Garamond Pro Arimo Arsenal Arvo Berkshire Swas…" at bounding box center [91, 276] width 156 height 32
click at [92, 265] on select "Abhaya Libre Abril Fatface Adobe Garamond Pro Arimo Arsenal Arvo Berkshire Swas…" at bounding box center [91, 276] width 156 height 32
click at [13, 260] on select "Abhaya Libre Abril Fatface Adobe Garamond Pro Arimo Arsenal Arvo Berkshire Swas…" at bounding box center [91, 276] width 156 height 32
click at [115, 268] on select "Abhaya Libre Abril Fatface Adobe Garamond Pro Arimo Arsenal Arvo Berkshire Swas…" at bounding box center [91, 276] width 156 height 32
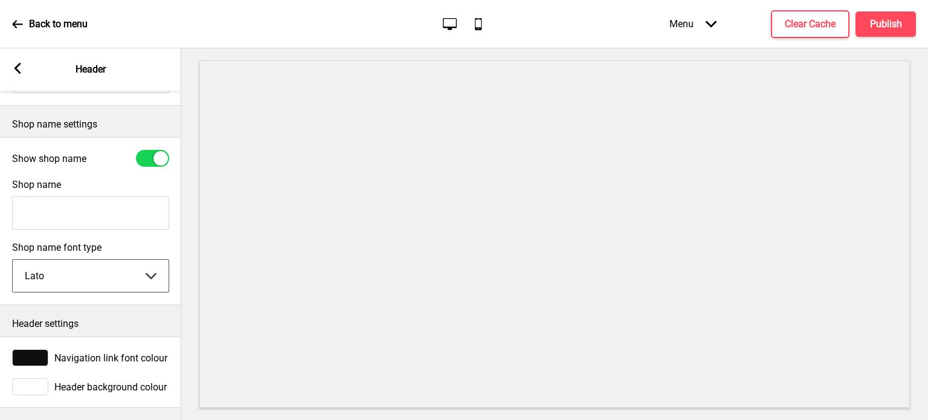
click at [13, 260] on select "Abhaya Libre Abril Fatface Adobe Garamond Pro Arimo Arsenal Arvo Berkshire Swas…" at bounding box center [91, 276] width 156 height 32
click at [100, 265] on select "Abhaya Libre Abril Fatface Adobe Garamond Pro Arimo Arsenal Arvo Berkshire Swas…" at bounding box center [91, 276] width 156 height 32
click at [13, 260] on select "Abhaya Libre Abril Fatface Adobe Garamond Pro Arimo Arsenal Arvo Berkshire Swas…" at bounding box center [91, 276] width 156 height 32
click at [114, 263] on select "Abhaya Libre Abril Fatface Adobe Garamond Pro Arimo Arsenal Arvo Berkshire Swas…" at bounding box center [91, 276] width 156 height 32
click at [13, 260] on select "Abhaya Libre Abril Fatface Adobe Garamond Pro Arimo Arsenal Arvo Berkshire Swas…" at bounding box center [91, 276] width 156 height 32
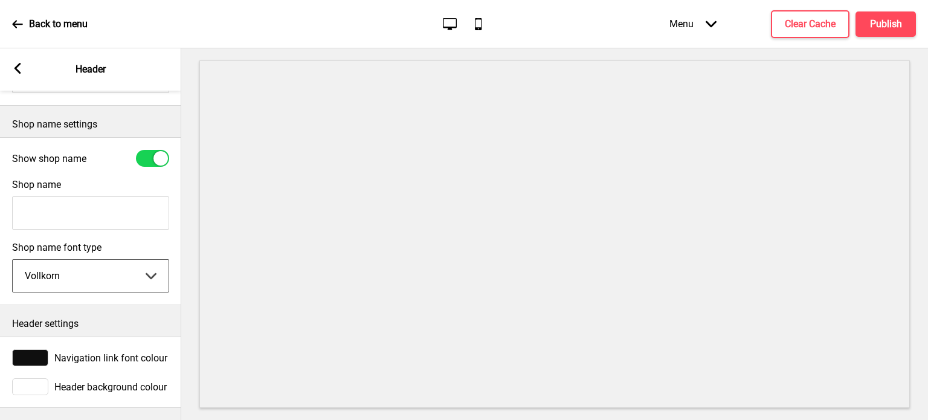
click at [107, 260] on select "Abhaya Libre Abril Fatface Adobe Garamond Pro Arimo Arsenal Arvo Berkshire Swas…" at bounding box center [91, 276] width 156 height 32
click at [13, 260] on select "Abhaya Libre Abril Fatface Adobe Garamond Pro Arimo Arsenal Arvo Berkshire Swas…" at bounding box center [91, 276] width 156 height 32
drag, startPoint x: 101, startPoint y: 272, endPoint x: 105, endPoint y: 252, distance: 20.9
click at [101, 272] on select "Abhaya Libre Abril Fatface Adobe Garamond Pro Arimo Arsenal Arvo Berkshire Swas…" at bounding box center [91, 276] width 156 height 32
click at [13, 260] on select "Abhaya Libre Abril Fatface Adobe Garamond Pro Arimo Arsenal Arvo Berkshire Swas…" at bounding box center [91, 276] width 156 height 32
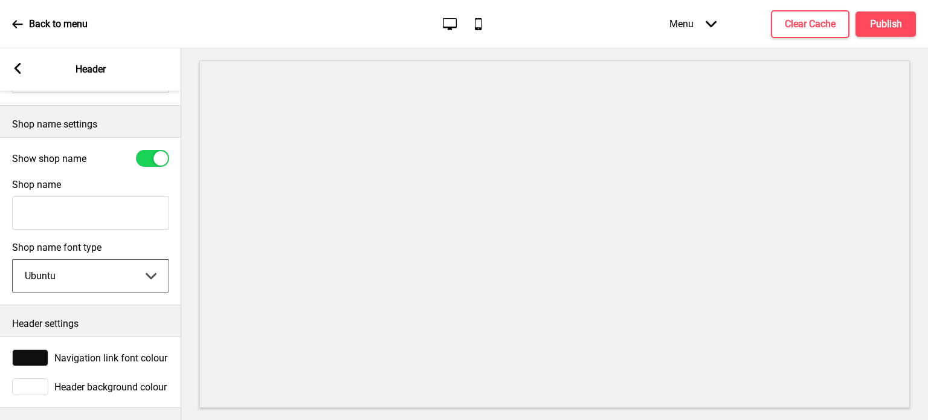
click at [91, 260] on select "Abhaya Libre Abril Fatface Adobe Garamond Pro Arimo Arsenal Arvo Berkshire Swas…" at bounding box center [91, 276] width 156 height 32
click at [13, 260] on select "Abhaya Libre Abril Fatface Adobe Garamond Pro Arimo Arsenal Arvo Berkshire Swas…" at bounding box center [91, 276] width 156 height 32
click at [72, 272] on select "Abhaya Libre Abril Fatface Adobe Garamond Pro Arimo Arsenal Arvo Berkshire Swas…" at bounding box center [91, 276] width 156 height 32
click at [13, 260] on select "Abhaya Libre Abril Fatface Adobe Garamond Pro Arimo Arsenal Arvo Berkshire Swas…" at bounding box center [91, 276] width 156 height 32
click at [87, 265] on select "Abhaya Libre Abril Fatface Adobe Garamond Pro Arimo Arsenal Arvo Berkshire Swas…" at bounding box center [91, 276] width 156 height 32
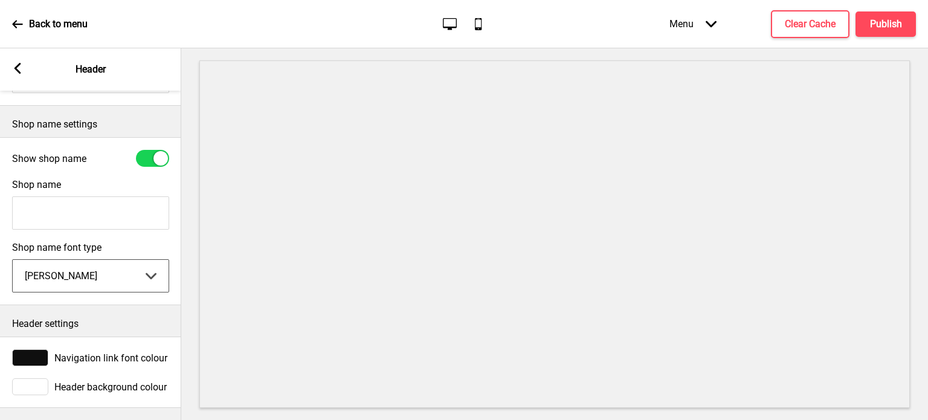
click at [13, 260] on select "Abhaya Libre Abril Fatface Adobe Garamond Pro Arimo Arsenal Arvo Berkshire Swas…" at bounding box center [91, 276] width 156 height 32
click at [76, 265] on select "Abhaya Libre Abril Fatface Adobe Garamond Pro Arimo Arsenal Arvo Berkshire Swas…" at bounding box center [91, 276] width 156 height 32
click at [13, 260] on select "Abhaya Libre Abril Fatface Adobe Garamond Pro Arimo Arsenal Arvo Berkshire Swas…" at bounding box center [91, 276] width 156 height 32
drag, startPoint x: 106, startPoint y: 263, endPoint x: 101, endPoint y: 258, distance: 7.7
click at [104, 263] on select "Abhaya Libre Abril Fatface Adobe Garamond Pro Arimo Arsenal Arvo Berkshire Swas…" at bounding box center [91, 276] width 156 height 32
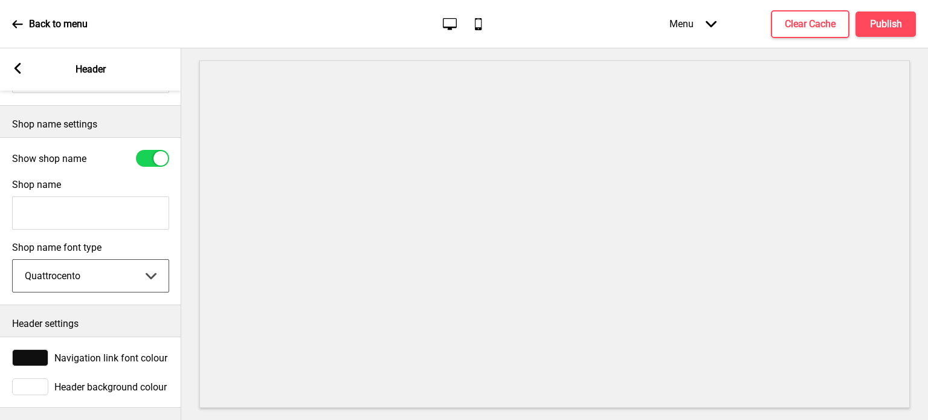
click at [13, 260] on select "Abhaya Libre Abril Fatface Adobe Garamond Pro Arimo Arsenal Arvo Berkshire Swas…" at bounding box center [91, 276] width 156 height 32
click at [104, 260] on select "Abhaya Libre Abril Fatface Adobe Garamond Pro Arimo Arsenal Arvo Berkshire Swas…" at bounding box center [91, 276] width 156 height 32
click at [13, 260] on select "Abhaya Libre Abril Fatface Adobe Garamond Pro Arimo Arsenal Arvo Berkshire Swas…" at bounding box center [91, 276] width 156 height 32
click at [99, 265] on select "Abhaya Libre Abril Fatface Adobe Garamond Pro Arimo Arsenal Arvo Berkshire Swas…" at bounding box center [91, 276] width 156 height 32
click at [13, 260] on select "Abhaya Libre Abril Fatface Adobe Garamond Pro Arimo Arsenal Arvo Berkshire Swas…" at bounding box center [91, 276] width 156 height 32
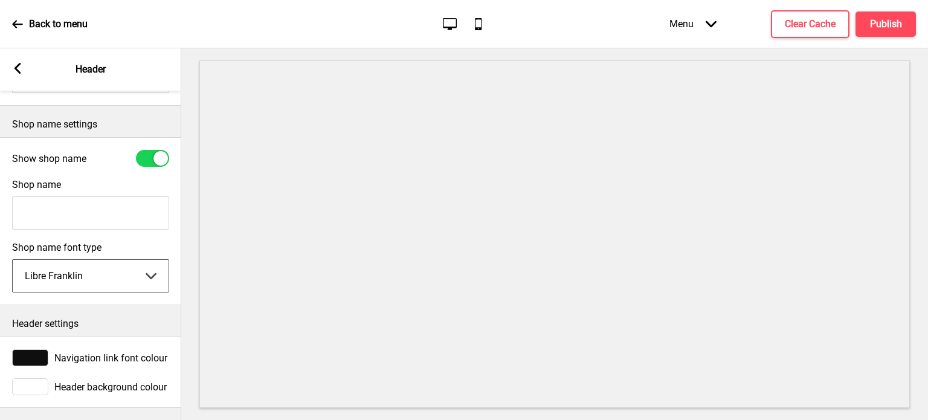
click at [88, 275] on select "Abhaya Libre Abril Fatface Adobe Garamond Pro Arimo Arsenal Arvo Berkshire Swas…" at bounding box center [91, 276] width 156 height 32
click at [13, 260] on select "Abhaya Libre Abril Fatface Adobe Garamond Pro Arimo Arsenal Arvo Berkshire Swas…" at bounding box center [91, 276] width 156 height 32
click at [89, 272] on select "Abhaya Libre Abril Fatface Adobe Garamond Pro Arimo Arsenal Arvo Berkshire Swas…" at bounding box center [91, 276] width 156 height 32
click at [13, 260] on select "Abhaya Libre Abril Fatface Adobe Garamond Pro Arimo Arsenal Arvo Berkshire Swas…" at bounding box center [91, 276] width 156 height 32
click at [101, 271] on select "Abhaya Libre Abril Fatface Adobe Garamond Pro Arimo Arsenal Arvo Berkshire Swas…" at bounding box center [91, 276] width 156 height 32
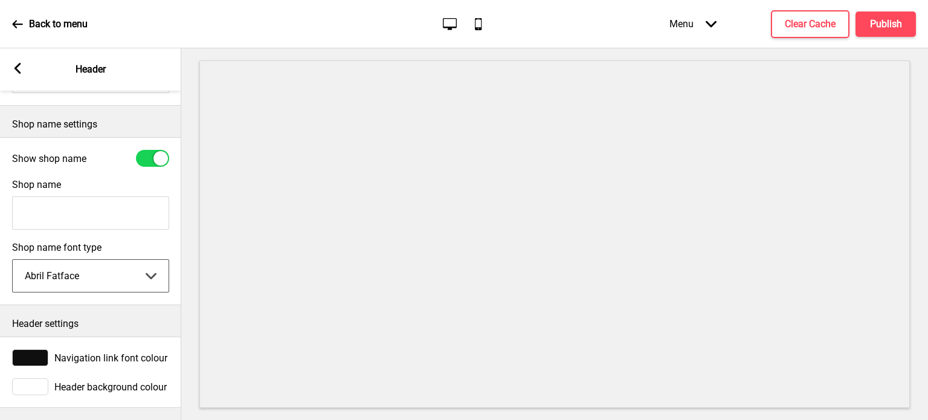
click at [13, 260] on select "Abhaya Libre Abril Fatface Adobe Garamond Pro Arimo Arsenal Arvo Berkshire Swas…" at bounding box center [91, 276] width 156 height 32
drag, startPoint x: 88, startPoint y: 266, endPoint x: 87, endPoint y: 260, distance: 6.2
click at [88, 266] on select "Abhaya Libre Abril Fatface Adobe Garamond Pro Arimo Arsenal Arvo Berkshire Swas…" at bounding box center [91, 276] width 156 height 32
click at [13, 260] on select "Abhaya Libre Abril Fatface Adobe Garamond Pro Arimo Arsenal Arvo Berkshire Swas…" at bounding box center [91, 276] width 156 height 32
click at [115, 272] on select "Abhaya Libre Abril Fatface Adobe Garamond Pro Arimo Arsenal Arvo Berkshire Swas…" at bounding box center [91, 276] width 156 height 32
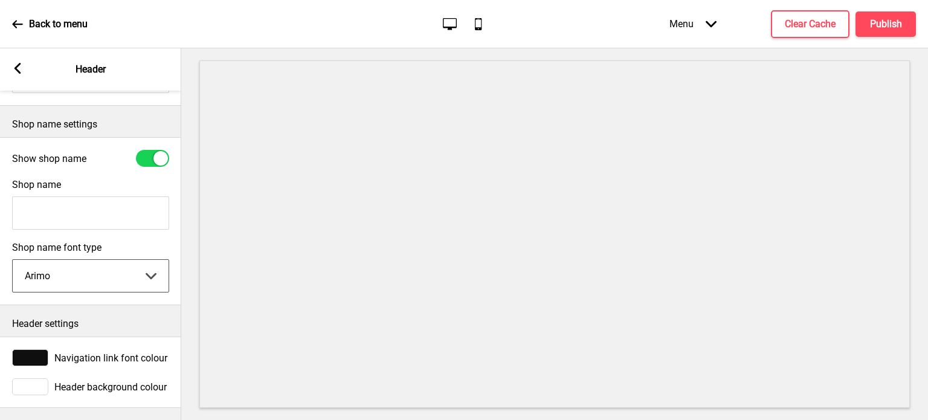
click at [13, 260] on select "Abhaya Libre Abril Fatface Adobe Garamond Pro Arimo Arsenal Arvo Berkshire Swas…" at bounding box center [91, 276] width 156 height 32
drag, startPoint x: 87, startPoint y: 278, endPoint x: 88, endPoint y: 258, distance: 20.5
click at [86, 278] on select "Abhaya Libre Abril Fatface Adobe Garamond Pro Arimo Arsenal Arvo Berkshire Swas…" at bounding box center [91, 276] width 156 height 32
click at [13, 260] on select "Abhaya Libre Abril Fatface Adobe Garamond Pro Arimo Arsenal Arvo Berkshire Swas…" at bounding box center [91, 276] width 156 height 32
click at [100, 280] on select "Abhaya Libre Abril Fatface Adobe Garamond Pro Arimo Arsenal Arvo Berkshire Swas…" at bounding box center [91, 276] width 156 height 32
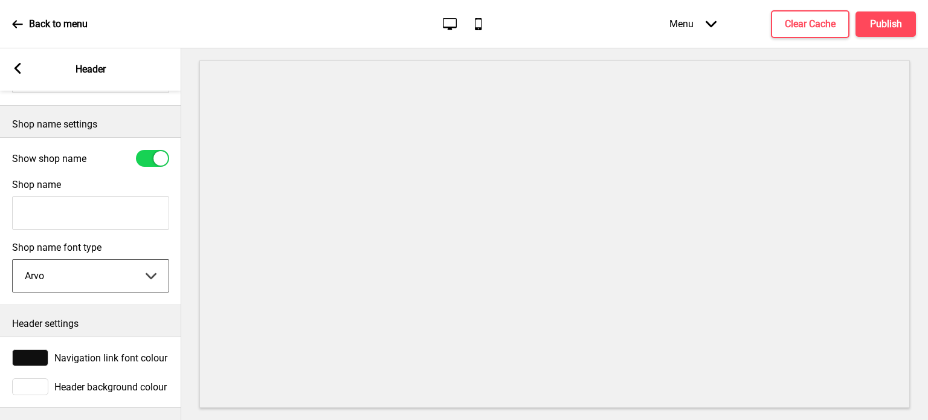
click at [13, 260] on select "Abhaya Libre Abril Fatface Adobe Garamond Pro Arimo Arsenal Arvo Berkshire Swas…" at bounding box center [91, 276] width 156 height 32
drag, startPoint x: 111, startPoint y: 267, endPoint x: 113, endPoint y: 257, distance: 9.8
click at [111, 267] on select "Abhaya Libre Abril Fatface Adobe Garamond Pro Arimo Arsenal Arvo Berkshire Swas…" at bounding box center [91, 276] width 156 height 32
click at [13, 260] on select "Abhaya Libre Abril Fatface Adobe Garamond Pro Arimo Arsenal Arvo Berkshire Swas…" at bounding box center [91, 276] width 156 height 32
drag, startPoint x: 123, startPoint y: 268, endPoint x: 121, endPoint y: 262, distance: 6.3
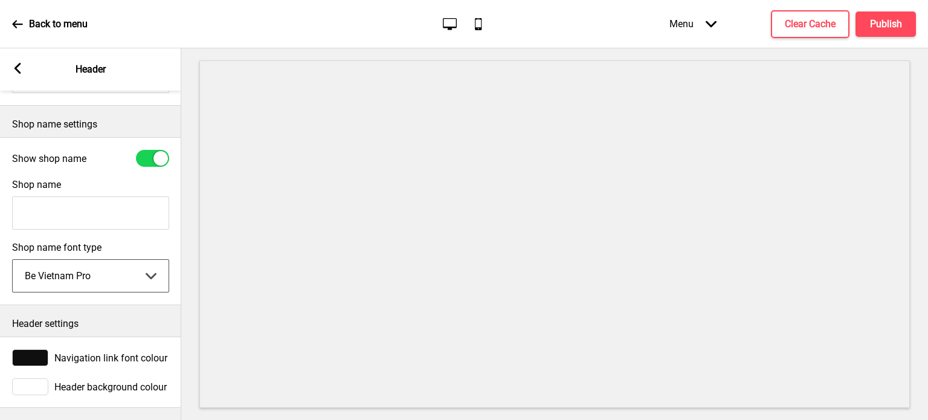
click at [123, 268] on select "Abhaya Libre Abril Fatface Adobe Garamond Pro Arimo Arsenal Arvo Berkshire Swas…" at bounding box center [91, 276] width 156 height 32
click at [13, 260] on select "Abhaya Libre Abril Fatface Adobe Garamond Pro Arimo Arsenal Arvo Berkshire Swas…" at bounding box center [91, 276] width 156 height 32
drag, startPoint x: 118, startPoint y: 263, endPoint x: 120, endPoint y: 255, distance: 7.9
click at [118, 263] on select "Abhaya Libre Abril Fatface Adobe Garamond Pro Arimo Arsenal Arvo Berkshire Swas…" at bounding box center [91, 276] width 156 height 32
click at [13, 260] on select "Abhaya Libre Abril Fatface Adobe Garamond Pro Arimo Arsenal Arvo Berkshire Swas…" at bounding box center [91, 276] width 156 height 32
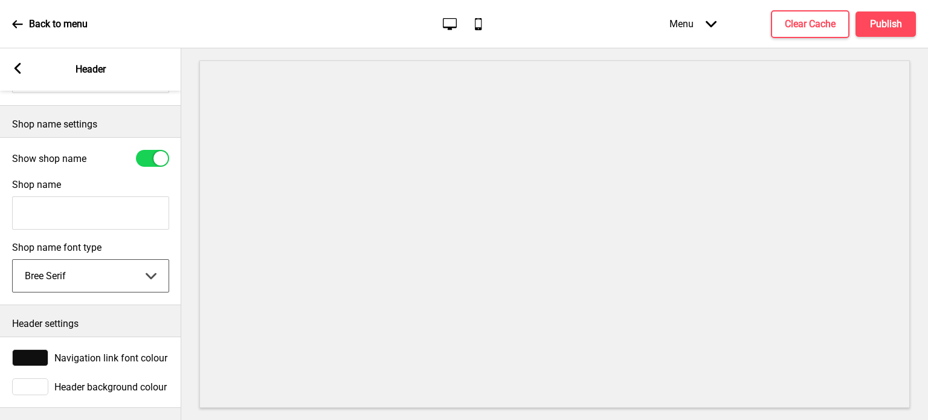
drag, startPoint x: 129, startPoint y: 260, endPoint x: 126, endPoint y: 254, distance: 6.2
click at [127, 260] on select "Abhaya Libre Abril Fatface Adobe Garamond Pro Arimo Arsenal Arvo Berkshire Swas…" at bounding box center [91, 276] width 156 height 32
click at [13, 260] on select "Abhaya Libre Abril Fatface Adobe Garamond Pro Arimo Arsenal Arvo Berkshire Swas…" at bounding box center [91, 276] width 156 height 32
click at [134, 283] on div "Cantora One Abhaya Libre Abril Fatface Adobe Garamond Pro Arimo Arsenal Arvo Be…" at bounding box center [90, 275] width 157 height 33
click at [89, 260] on select "Abhaya Libre Abril Fatface Adobe Garamond Pro Arimo Arsenal Arvo Berkshire Swas…" at bounding box center [91, 276] width 156 height 32
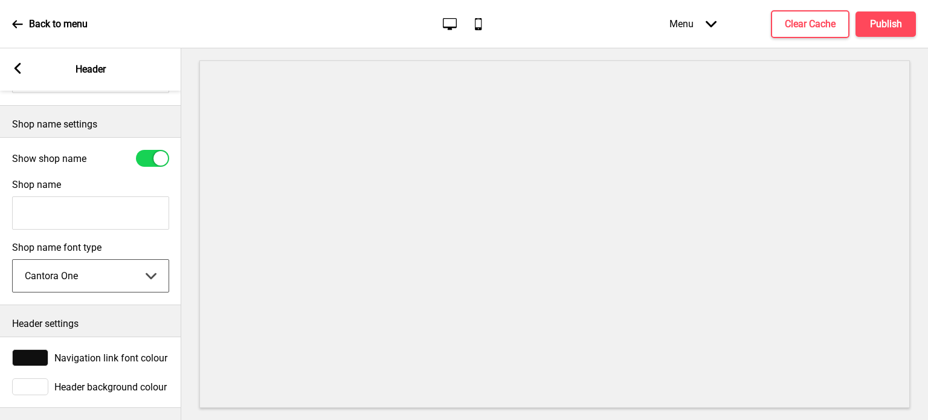
click at [54, 260] on select "Abhaya Libre Abril Fatface Adobe Garamond Pro Arimo Arsenal Arvo Berkshire Swas…" at bounding box center [91, 276] width 156 height 32
click at [77, 278] on select "Abhaya Libre Abril Fatface Adobe Garamond Pro Arimo Arsenal Arvo Berkshire Swas…" at bounding box center [91, 276] width 156 height 32
click at [13, 260] on select "Abhaya Libre Abril Fatface Adobe Garamond Pro Arimo Arsenal Arvo Berkshire Swas…" at bounding box center [91, 276] width 156 height 32
click at [95, 272] on select "Abhaya Libre Abril Fatface Adobe Garamond Pro Arimo Arsenal Arvo Berkshire Swas…" at bounding box center [91, 276] width 156 height 32
select select "Lora"
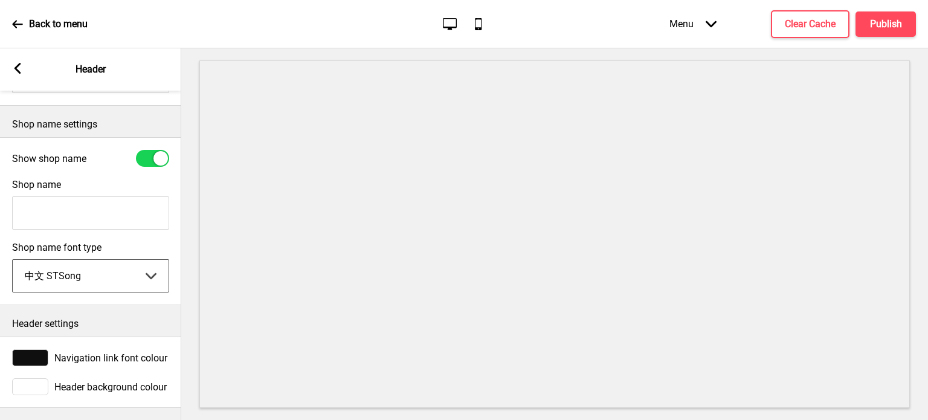
click at [13, 260] on select "Abhaya Libre Abril Fatface Adobe Garamond Pro Arimo Arsenal Arvo Berkshire Swas…" at bounding box center [91, 276] width 156 height 32
click at [129, 317] on p "Header settings" at bounding box center [90, 323] width 157 height 13
click at [27, 378] on div at bounding box center [30, 386] width 36 height 17
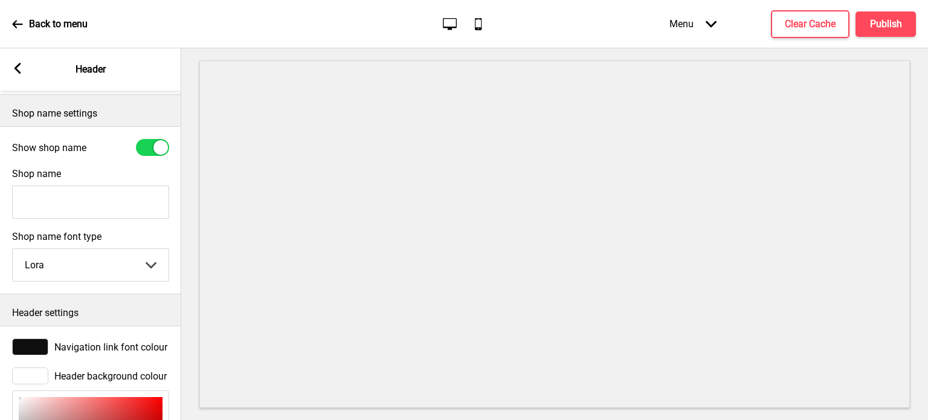
click at [27, 383] on div at bounding box center [30, 375] width 36 height 17
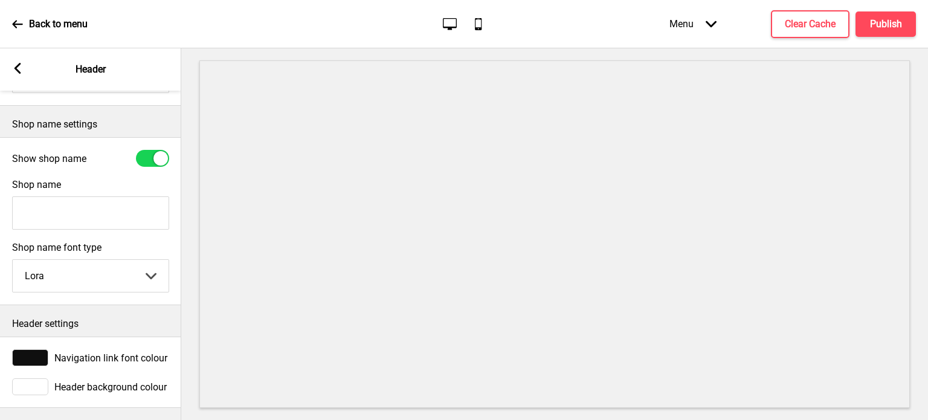
click at [39, 383] on div at bounding box center [30, 386] width 36 height 17
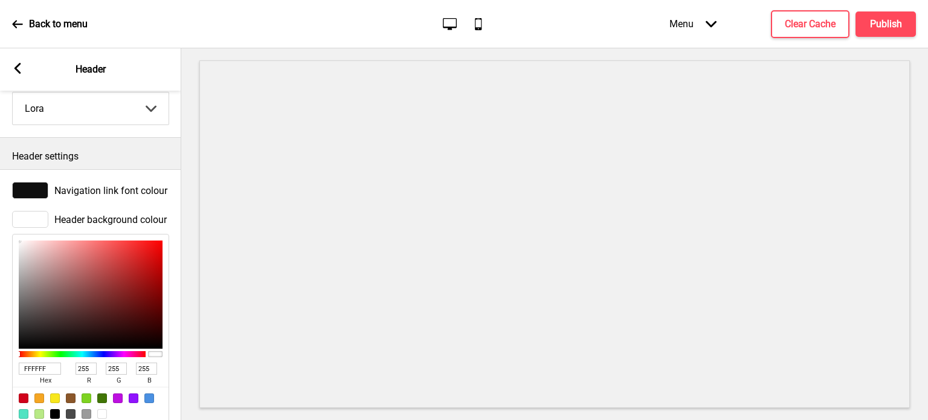
scroll to position [460, 0]
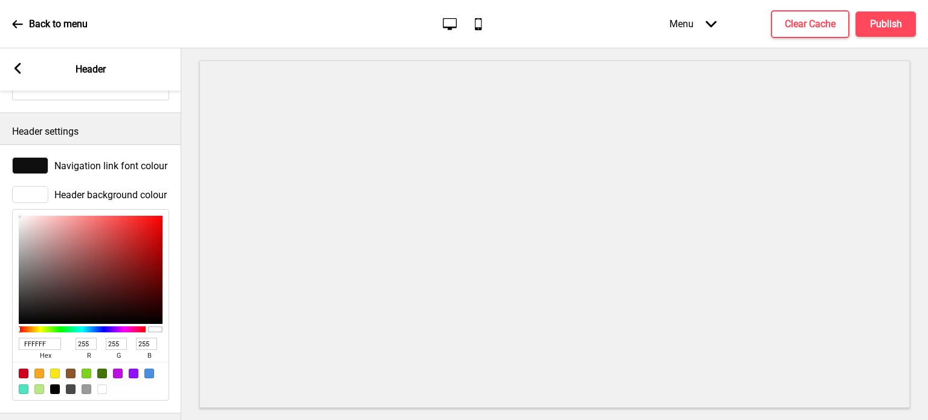
click at [106, 329] on div at bounding box center [82, 329] width 127 height 6
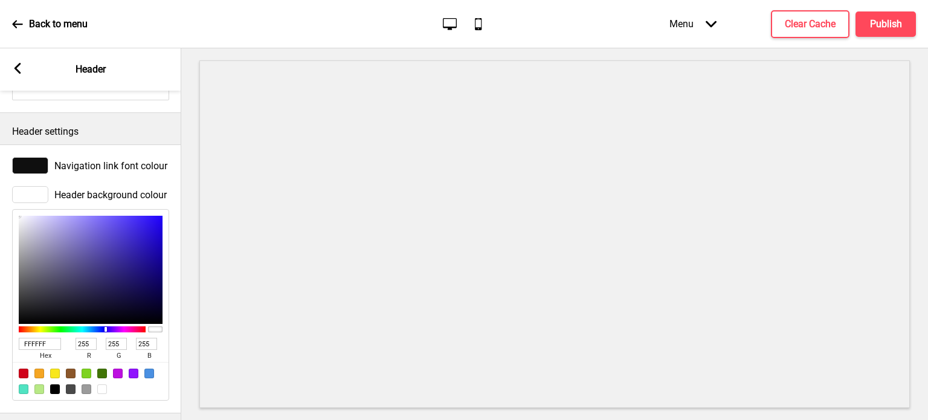
click at [109, 332] on div at bounding box center [82, 329] width 127 height 6
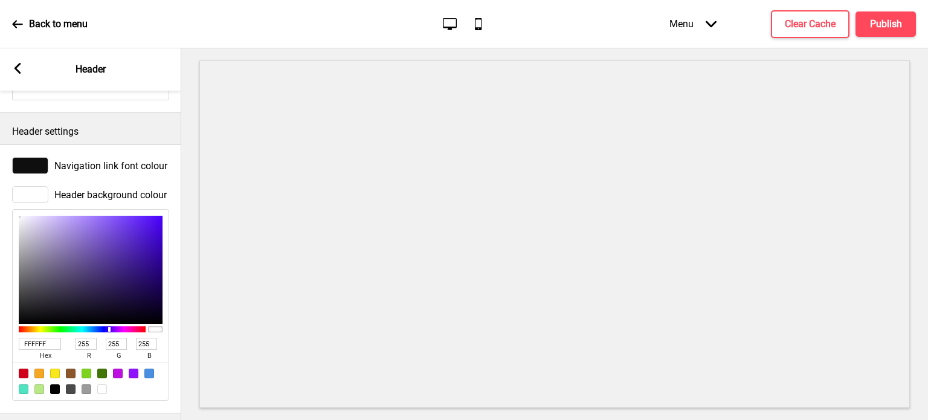
click at [45, 350] on input "FFFFFF" at bounding box center [40, 344] width 42 height 12
drag, startPoint x: 42, startPoint y: 347, endPoint x: 0, endPoint y: 347, distance: 42.3
click at [0, 347] on div "Header background colour FFFFFF hex 255 r 255 g 255 b 100 a" at bounding box center [90, 293] width 181 height 227
type input "002"
type input "0"
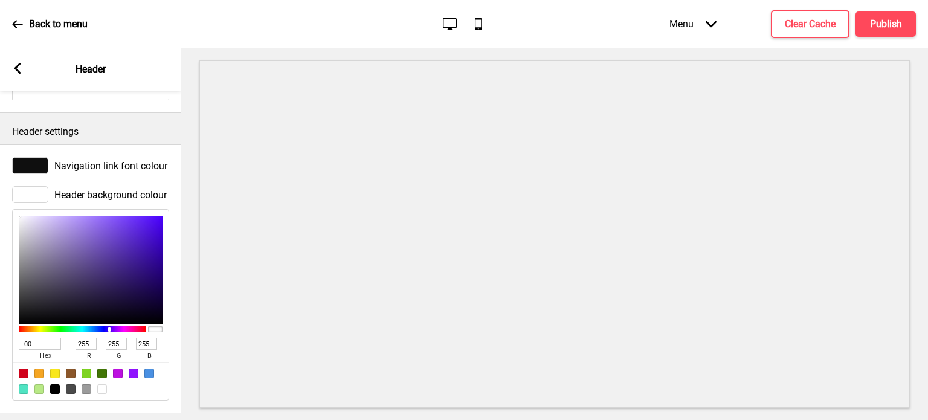
type input "0"
type input "34"
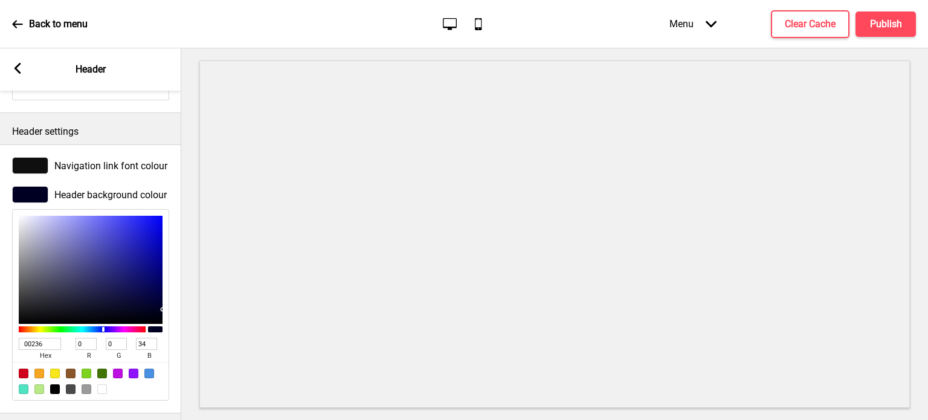
type input "002366"
type input "35"
type input "102"
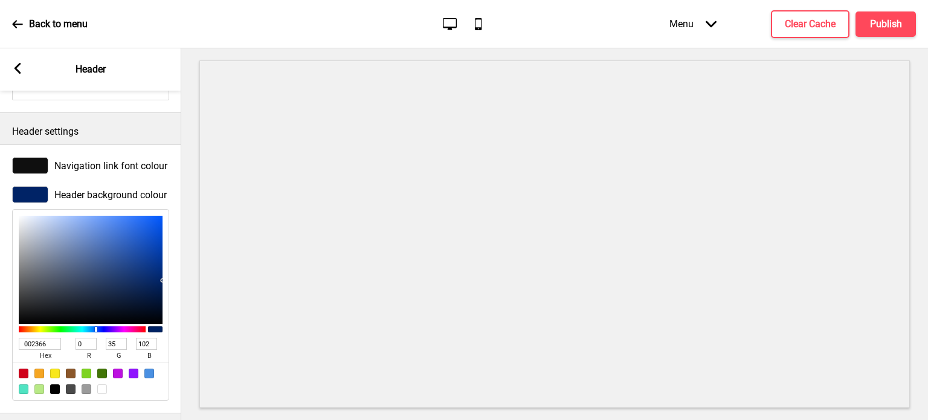
type input "002366"
click at [66, 355] on span "hex" at bounding box center [45, 356] width 53 height 12
click at [176, 369] on div "Header background colour 002366 hex 0 r 35 g 102 b 100 a" at bounding box center [90, 293] width 181 height 227
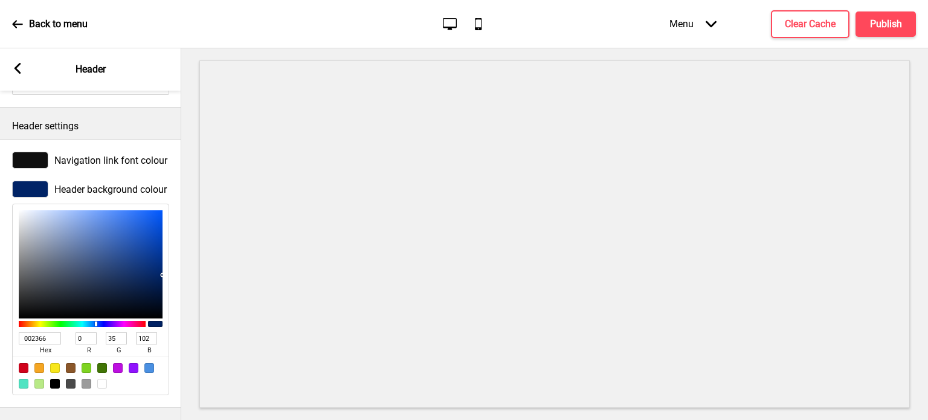
scroll to position [478, 0]
click at [41, 152] on div at bounding box center [30, 160] width 36 height 17
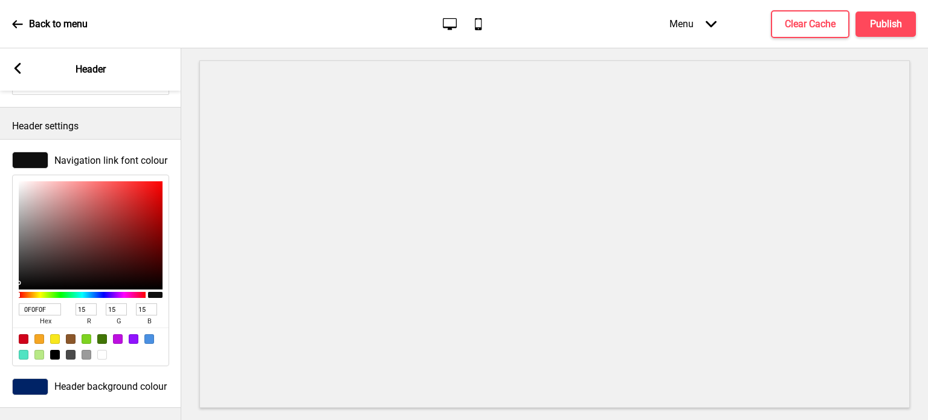
type input "0D0D0D"
type input "13"
type input "1F1F1F"
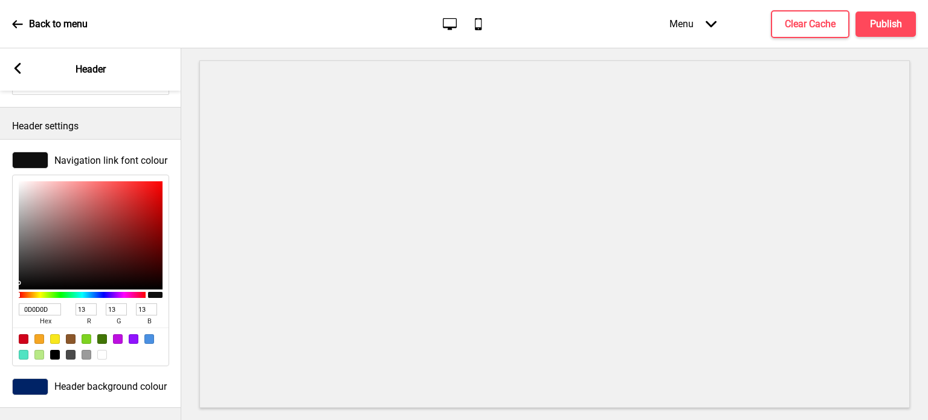
type input "31"
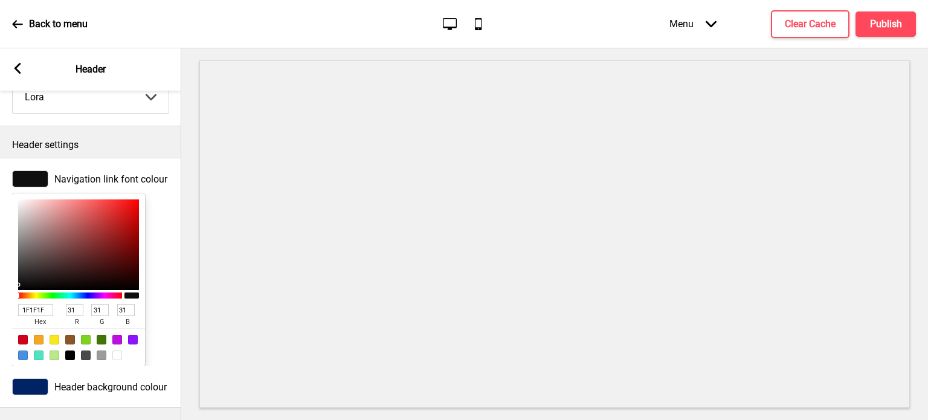
type input "373737"
type input "55"
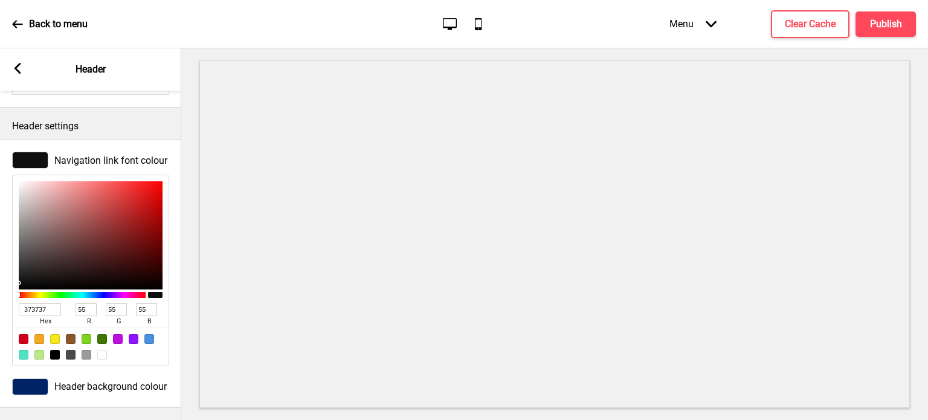
type input "A7A3A3"
type input "167"
type input "163"
type input "F5F0F0"
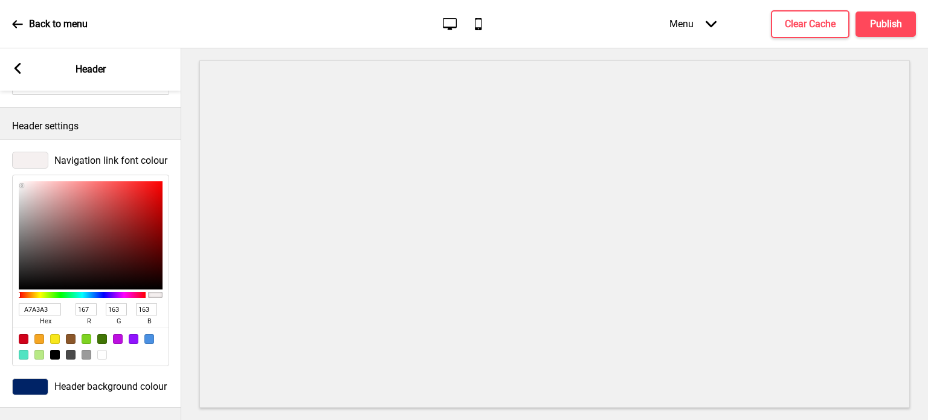
type input "245"
type input "240"
type input "FFF9F9"
type input "255"
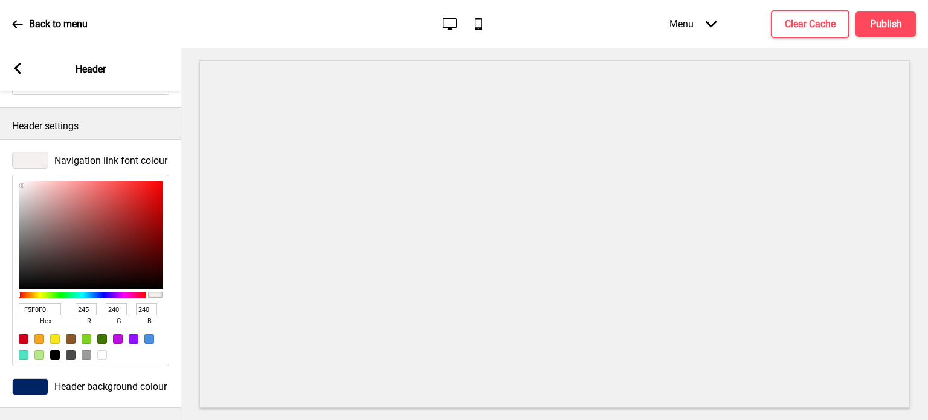
type input "249"
type input "FFFDFD"
type input "253"
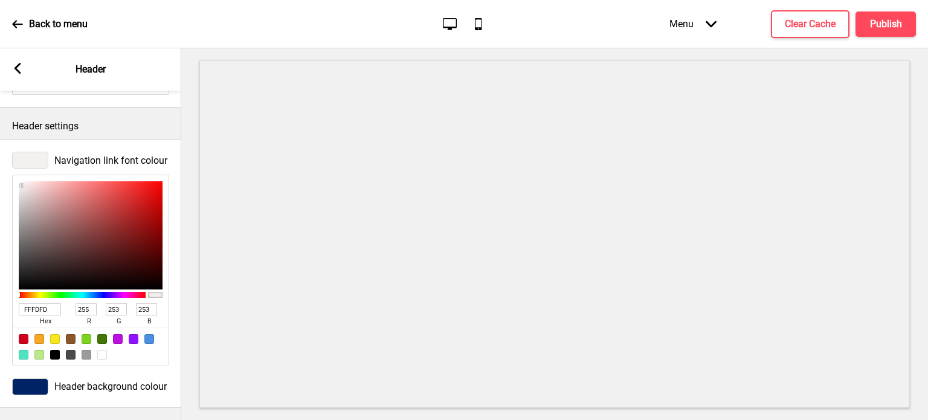
type input "FFFEFE"
type input "254"
type input "FFFFFF"
type input "255"
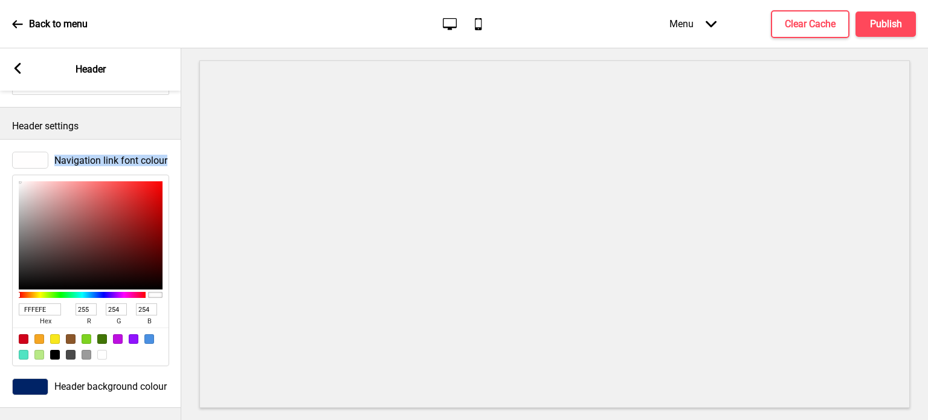
type input "255"
drag, startPoint x: 19, startPoint y: 260, endPoint x: 11, endPoint y: 153, distance: 107.2
click at [11, 153] on div "Navigation link font colour FFFFFF hex 255 r 255 g 255 b 100 a" at bounding box center [90, 259] width 181 height 227
click at [179, 358] on div "Navigation link font colour FFFFFF hex 255 r 255 g 255 b 100 a" at bounding box center [90, 259] width 181 height 227
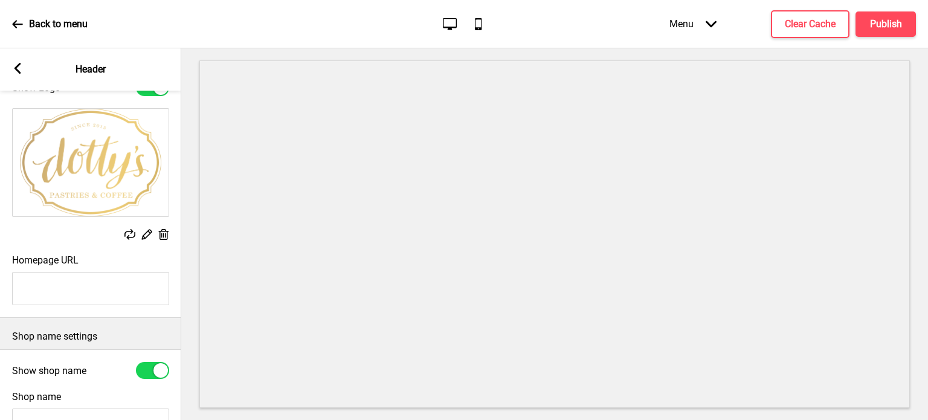
scroll to position [0, 0]
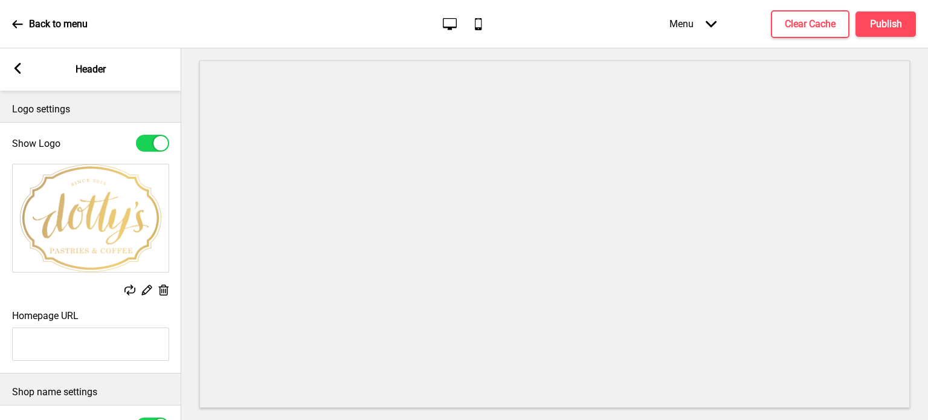
click at [20, 70] on rect at bounding box center [17, 68] width 11 height 11
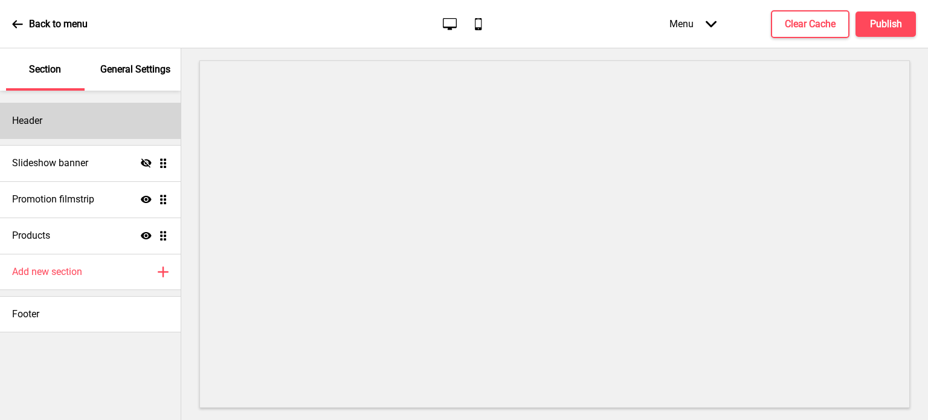
click at [53, 120] on div "Header" at bounding box center [90, 121] width 181 height 36
select select "Lora"
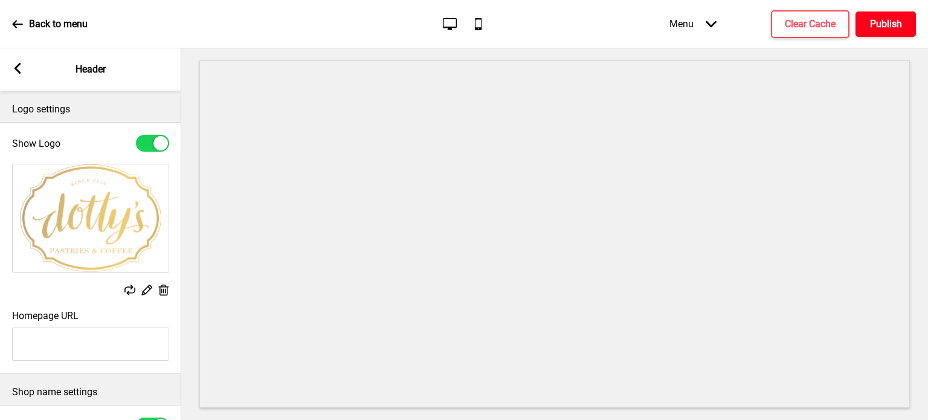
click at [889, 29] on h4 "Publish" at bounding box center [886, 24] width 32 height 13
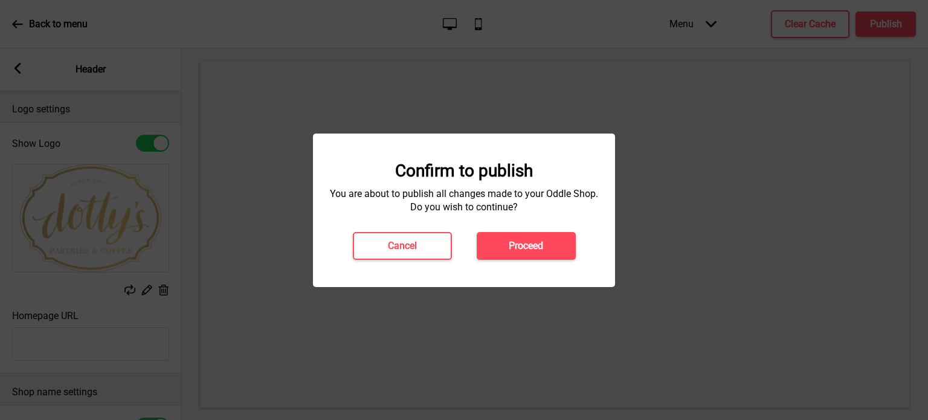
click at [529, 247] on h4 "Proceed" at bounding box center [526, 245] width 34 height 13
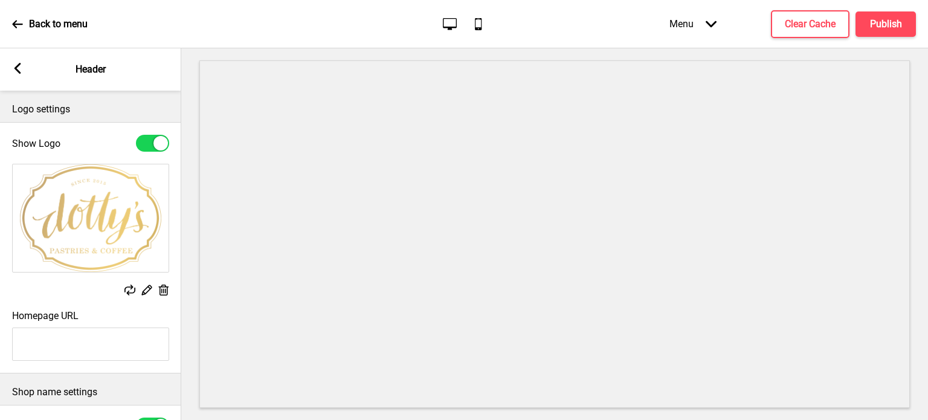
click at [58, 21] on p "Back to menu" at bounding box center [58, 24] width 59 height 13
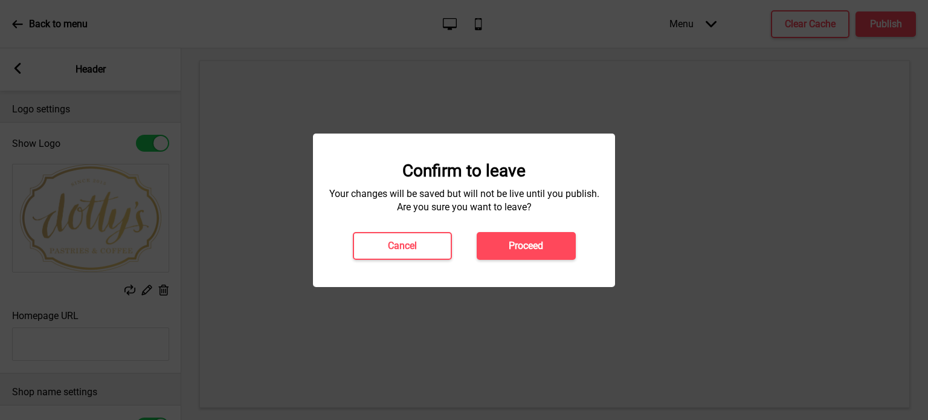
drag, startPoint x: 512, startPoint y: 249, endPoint x: 434, endPoint y: 269, distance: 80.4
click at [451, 286] on div "Confirm to leave Your changes will be saved but will not be live until you publ…" at bounding box center [464, 210] width 928 height 420
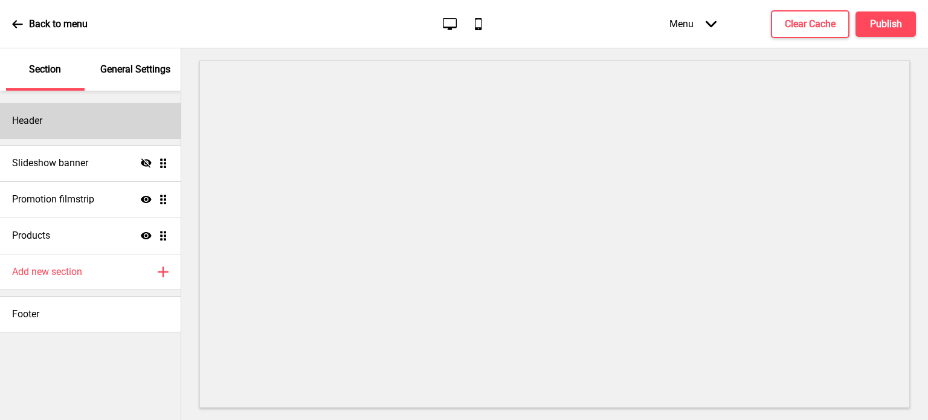
click at [101, 120] on div "Header" at bounding box center [90, 121] width 181 height 36
select select "Lora"
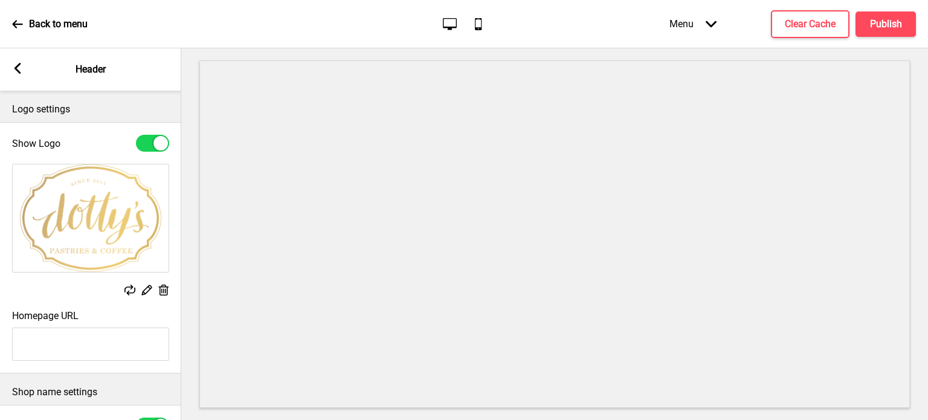
click at [149, 98] on div "Logo settings" at bounding box center [90, 106] width 181 height 31
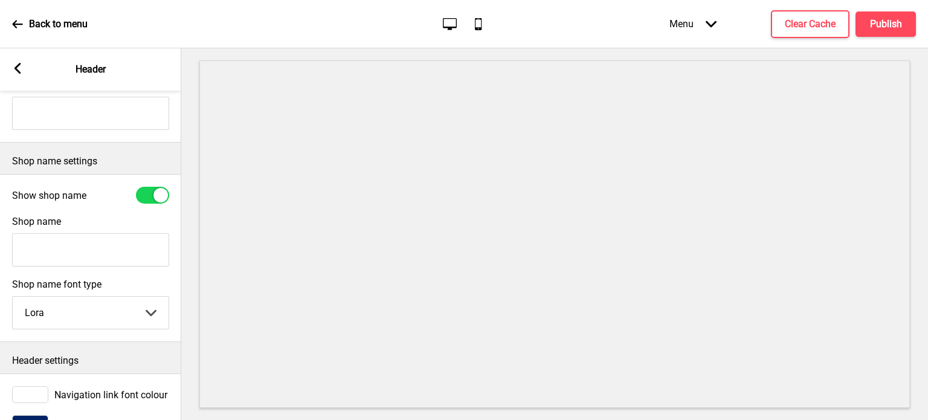
scroll to position [278, 0]
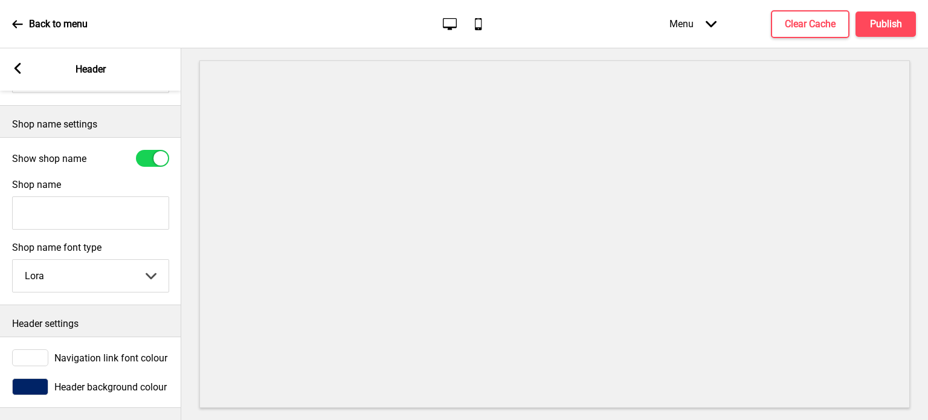
click at [21, 65] on rect at bounding box center [17, 68] width 11 height 11
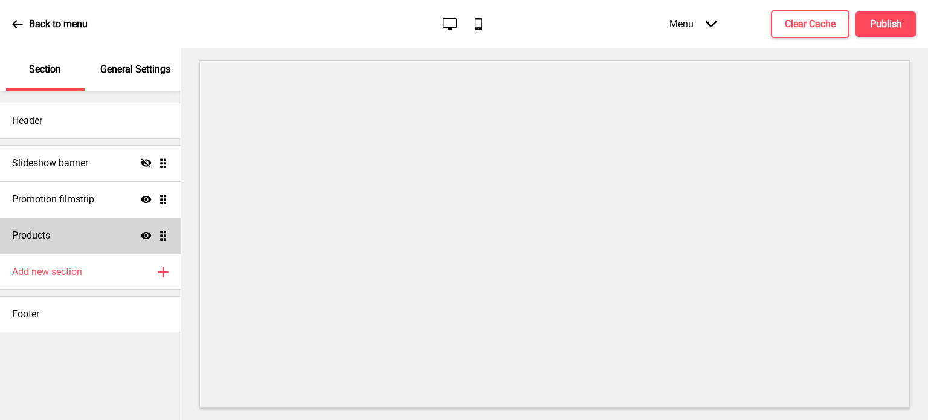
click at [60, 237] on div "Products Show Drag" at bounding box center [90, 235] width 181 height 36
select select "side"
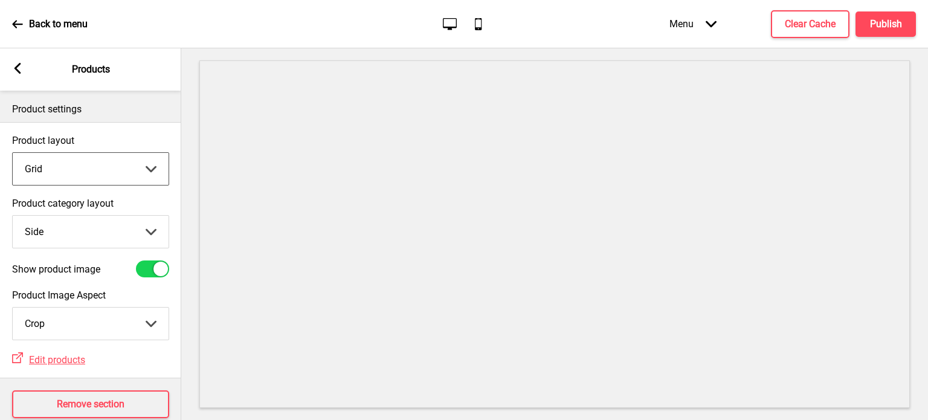
click at [77, 168] on select "Grid List" at bounding box center [91, 169] width 156 height 32
click at [66, 362] on span "Edit products" at bounding box center [57, 359] width 56 height 11
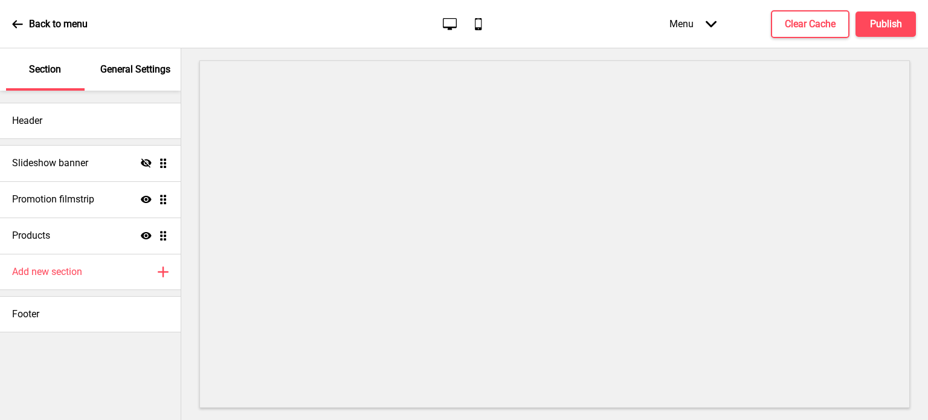
click at [114, 71] on p "General Settings" at bounding box center [135, 69] width 70 height 13
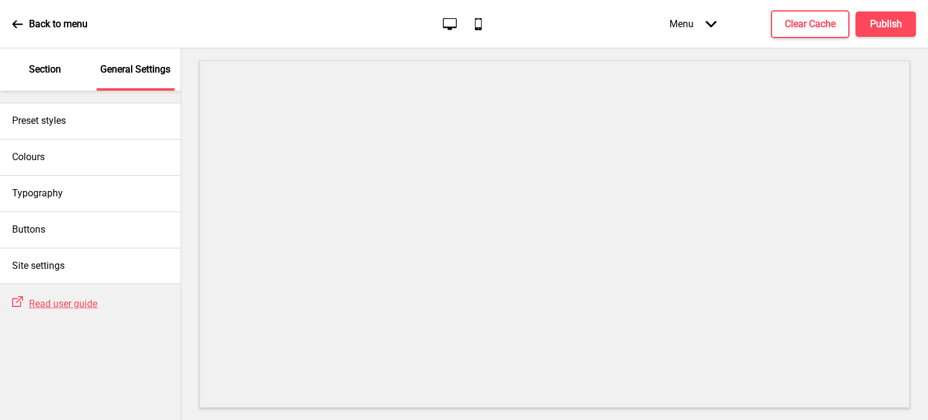
click at [16, 19] on icon at bounding box center [17, 24] width 11 height 11
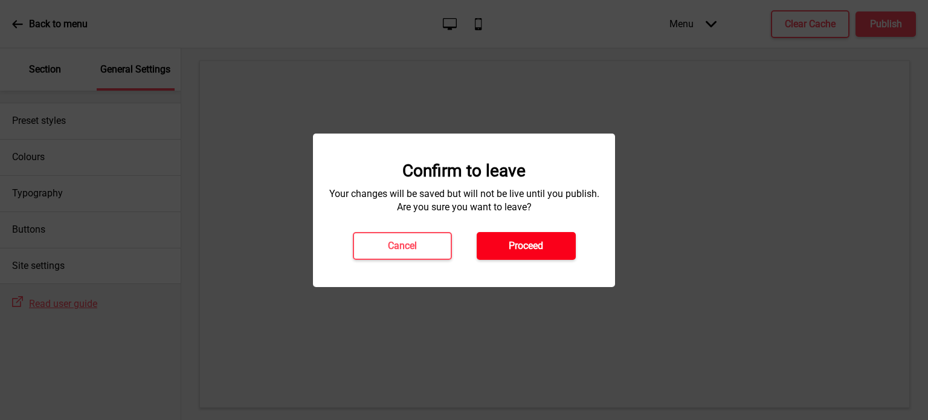
click at [524, 244] on h4 "Proceed" at bounding box center [526, 245] width 34 height 13
